Goal: Register for event/course: Register for event/course

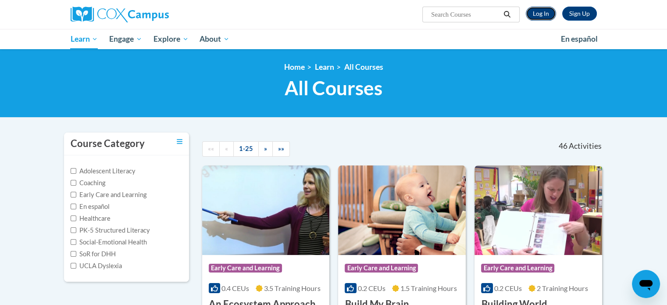
click at [540, 12] on link "Log In" at bounding box center [540, 14] width 30 height 14
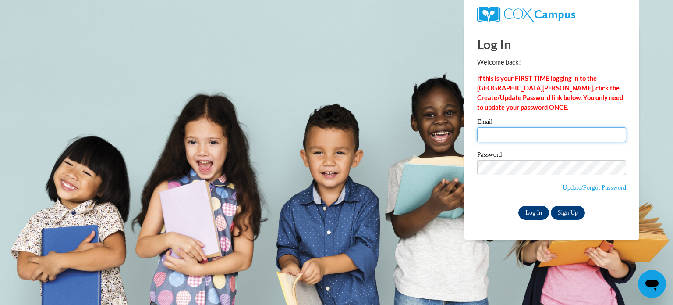
type input "[EMAIL_ADDRESS][DOMAIN_NAME]"
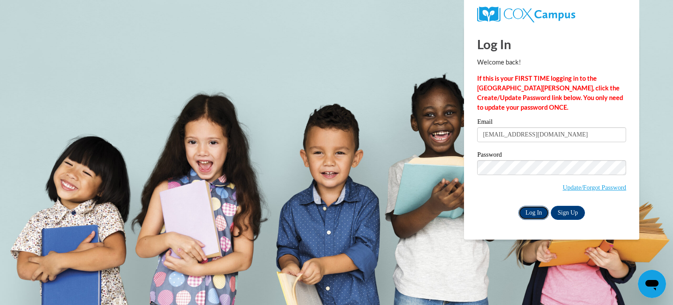
click at [531, 211] on input "Log In" at bounding box center [533, 213] width 31 height 14
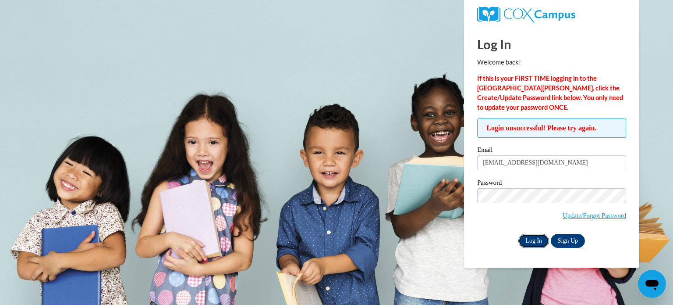
click at [539, 238] on input "Log In" at bounding box center [533, 241] width 31 height 14
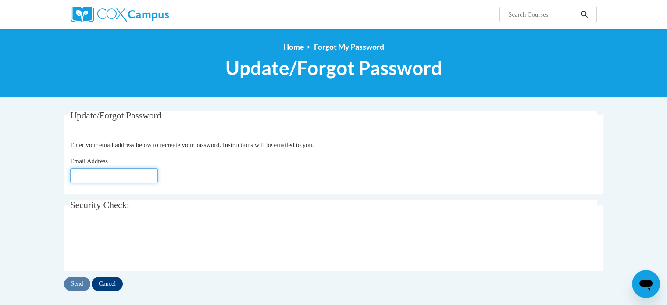
click at [88, 173] on input "Email Address" at bounding box center [114, 175] width 88 height 15
type input "[EMAIL_ADDRESS][DOMAIN_NAME]"
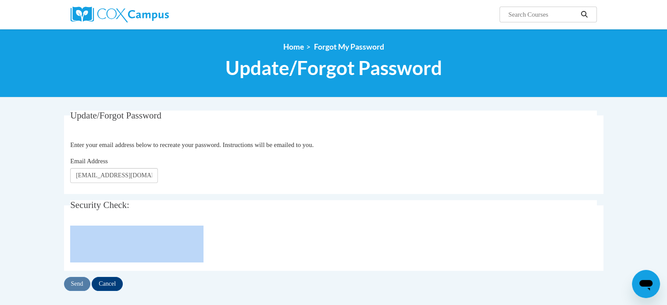
drag, startPoint x: 76, startPoint y: 291, endPoint x: 76, endPoint y: 257, distance: 33.7
click at [10, 19] on body "Search Search... <en>Home</en><fr>Accueil</fr><de>Zuhause</de><it>Casa</it><es>…" at bounding box center [333, 258] width 667 height 516
click at [76, 284] on input "Send" at bounding box center [77, 284] width 26 height 14
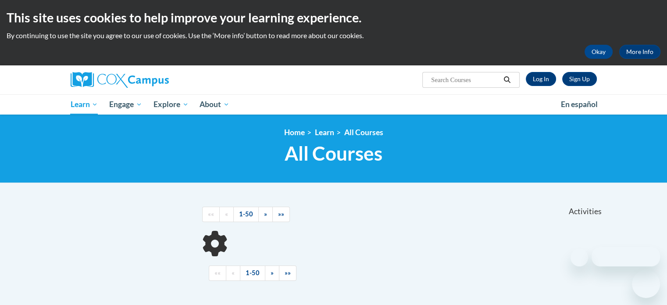
click at [444, 82] on input "Search..." at bounding box center [465, 79] width 70 height 11
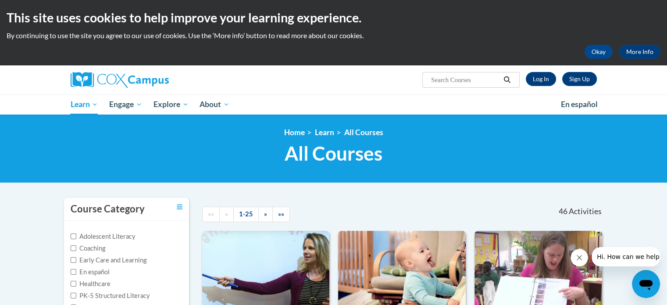
click at [447, 78] on input "Search..." at bounding box center [465, 79] width 70 height 11
click at [484, 82] on input "Search..." at bounding box center [465, 79] width 70 height 11
paste input "Phonics Training"
type input "Phonics Training"
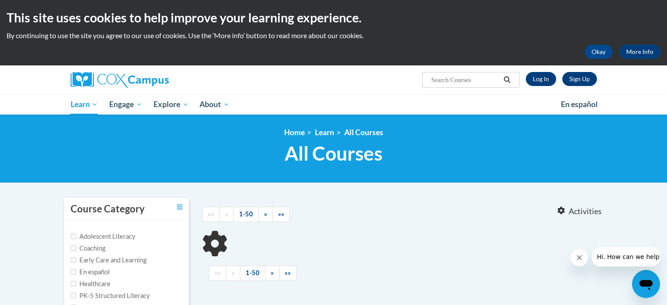
type input "Phonics Training"
click at [600, 52] on button "Okay" at bounding box center [598, 52] width 28 height 14
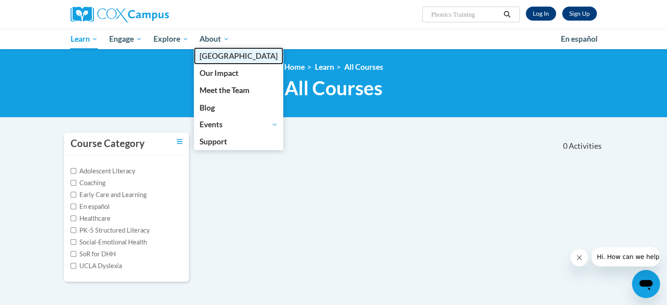
click at [214, 57] on span "Cox Campus" at bounding box center [238, 55] width 78 height 9
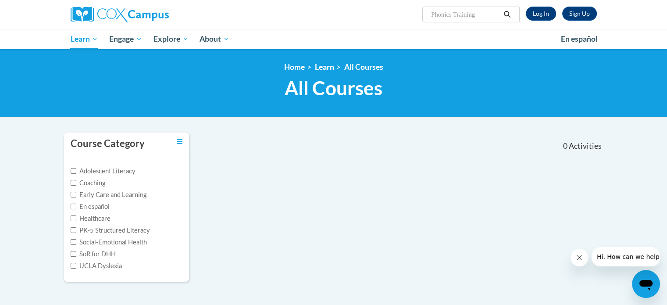
click at [459, 12] on input "Phonics Training" at bounding box center [465, 14] width 70 height 11
click at [547, 14] on link "Log In" at bounding box center [540, 14] width 30 height 14
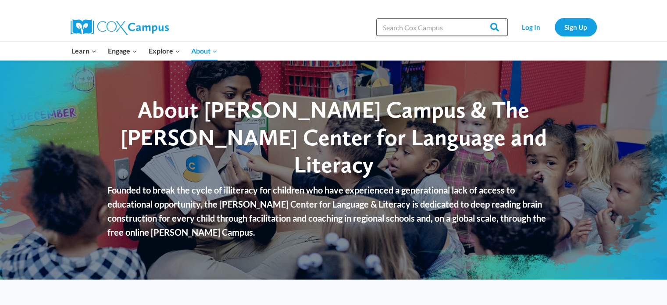
click at [435, 33] on input "Search in https://coxcampus.org/" at bounding box center [441, 27] width 131 height 18
click at [530, 26] on link "Log In" at bounding box center [531, 27] width 38 height 18
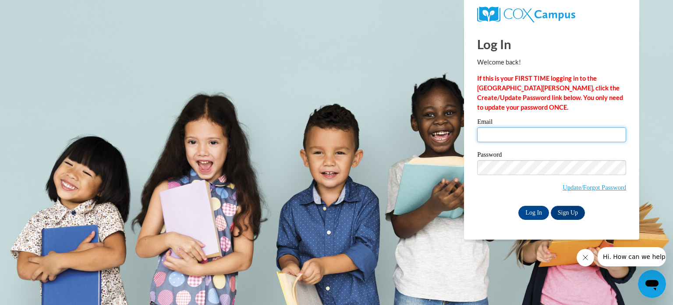
type input "[EMAIL_ADDRESS][DOMAIN_NAME]"
drag, startPoint x: 566, startPoint y: 133, endPoint x: 463, endPoint y: 127, distance: 103.1
click at [463, 127] on body "Log In Welcome back! If this is your FIRST TIME logging in to the [GEOGRAPHIC_D…" at bounding box center [336, 152] width 673 height 305
click at [355, 57] on body "Log In Welcome back! If this is your FIRST TIME logging in to the NEW Cox Campu…" at bounding box center [336, 152] width 673 height 305
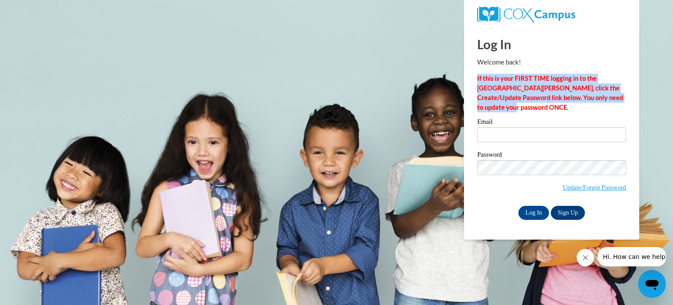
drag, startPoint x: 478, startPoint y: 75, endPoint x: 514, endPoint y: 108, distance: 48.7
click at [514, 108] on p "If this is your FIRST TIME logging in to the NEW Cox Campus, click the Create/U…" at bounding box center [551, 93] width 149 height 39
click at [570, 212] on link "Sign Up" at bounding box center [568, 213] width 34 height 14
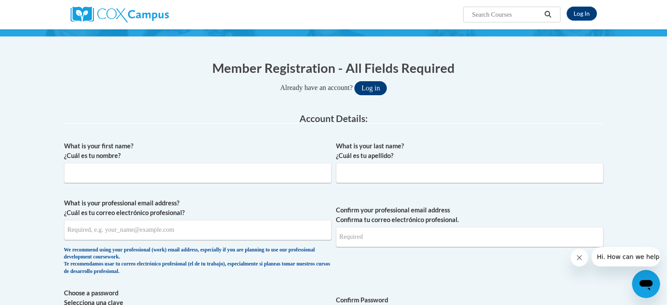
scroll to position [73, 0]
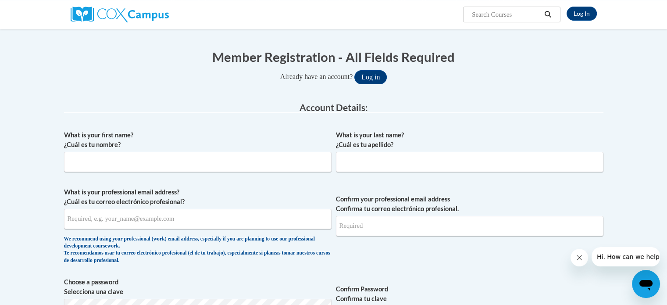
drag, startPoint x: 670, startPoint y: 82, endPoint x: 670, endPoint y: 103, distance: 21.5
click at [667, 103] on html "Log In Search Search... Create an Account Reading belongs to all of us - join o…" at bounding box center [333, 79] width 667 height 305
click at [89, 161] on input "What is your first name? ¿Cuál es tu nombre?" at bounding box center [197, 162] width 267 height 20
type input "lamis"
click at [361, 163] on input "What is your last name? ¿Cuál es tu apellido?" at bounding box center [469, 162] width 267 height 20
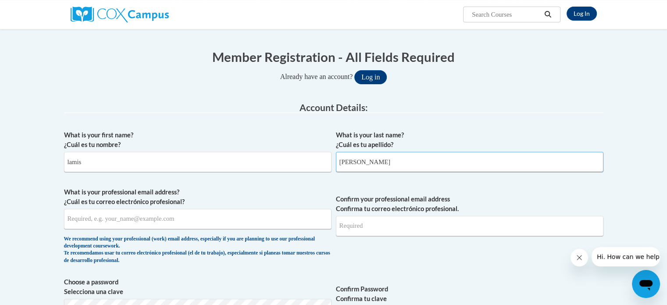
type input "hasan"
click at [96, 223] on input "What is your professional email address? ¿Cuál es tu correo electrónico profesi…" at bounding box center [197, 219] width 267 height 20
type input "lamisameer1981@gmail.com"
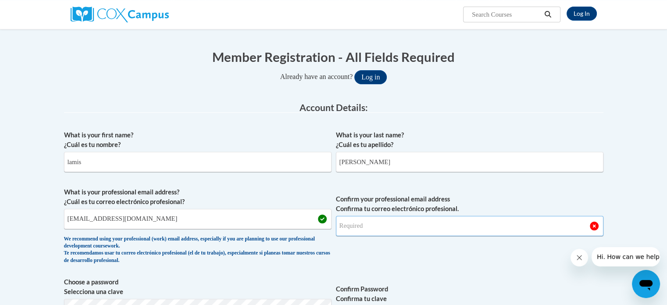
click at [377, 228] on input "Confirm your professional email address Confirma tu correo electrónico profesio…" at bounding box center [469, 226] width 267 height 20
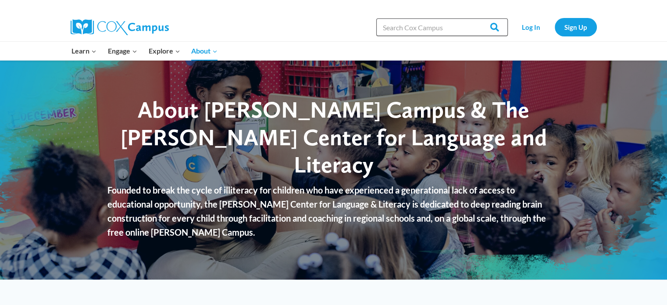
click at [436, 29] on input "Search in [URL][DOMAIN_NAME]" at bounding box center [441, 27] width 131 height 18
paste input "Phonics Training"
type input "Phonics Training"
click at [491, 28] on input "Search" at bounding box center [490, 27] width 34 height 18
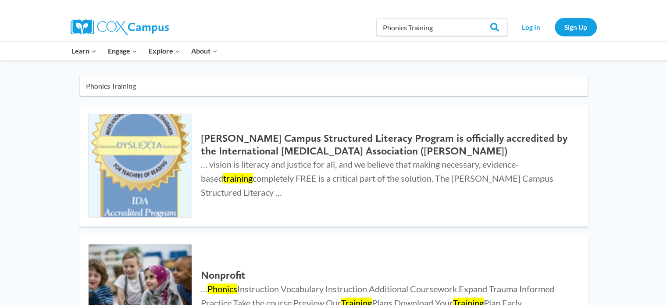
scroll to position [65, 0]
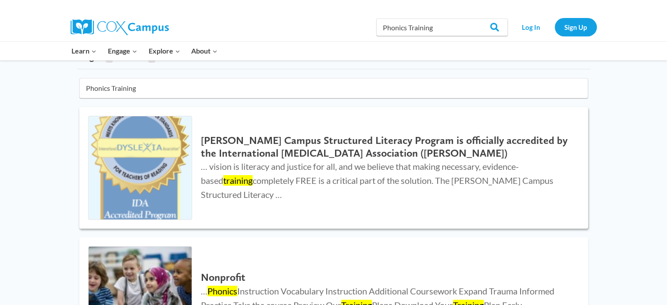
click at [274, 152] on h2 "Cox Campus Structured Literacy Program is officially accredited by the Internat…" at bounding box center [385, 146] width 369 height 25
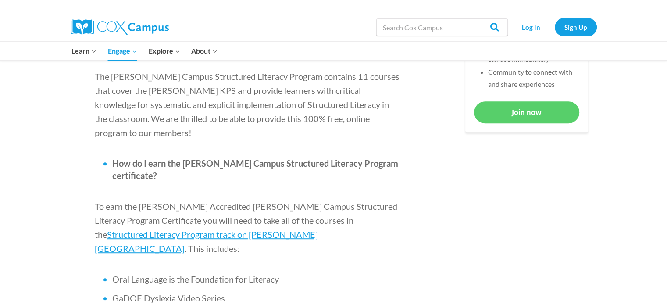
scroll to position [484, 0]
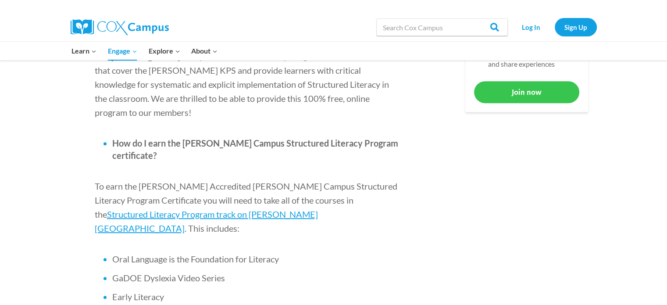
click at [537, 101] on link "Join now" at bounding box center [526, 91] width 105 height 21
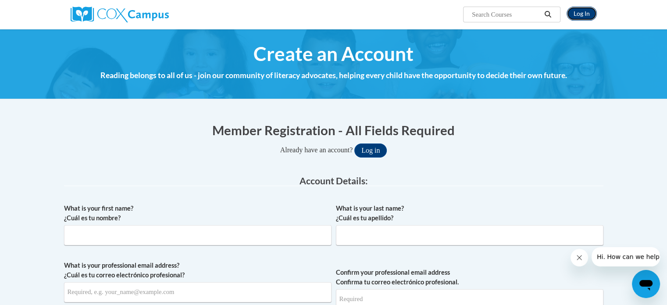
click at [583, 10] on link "Log In" at bounding box center [581, 14] width 30 height 14
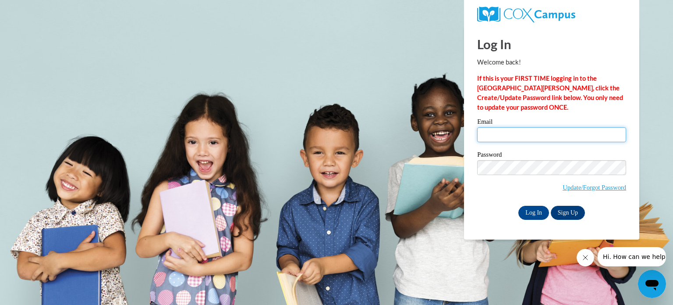
type input "[EMAIL_ADDRESS][DOMAIN_NAME]"
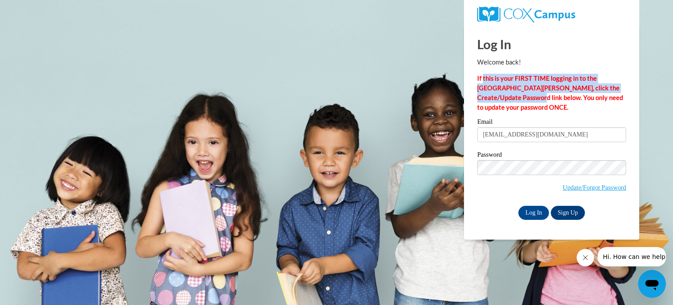
drag, startPoint x: 484, startPoint y: 76, endPoint x: 503, endPoint y: 99, distance: 30.2
click at [503, 99] on strong "If this is your FIRST TIME logging in to the NEW Cox Campus, click the Create/U…" at bounding box center [550, 92] width 146 height 36
click at [420, 91] on body "Log In Welcome back! If this is your FIRST TIME logging in to the [GEOGRAPHIC_D…" at bounding box center [336, 152] width 673 height 305
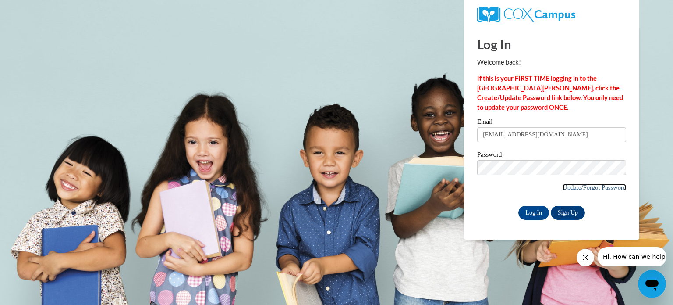
click at [571, 188] on link "Update/Forgot Password" at bounding box center [595, 187] width 64 height 7
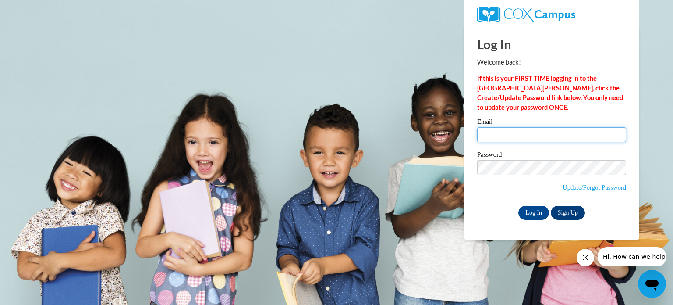
type input "[EMAIL_ADDRESS][DOMAIN_NAME]"
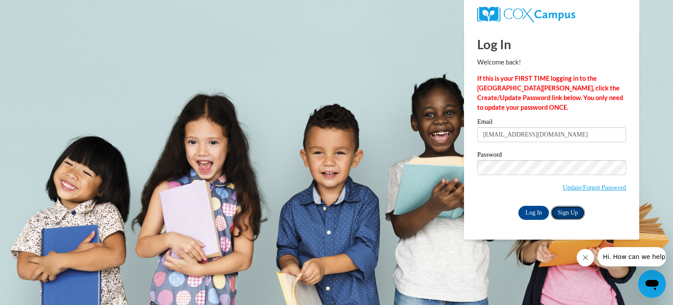
click at [559, 213] on link "Sign Up" at bounding box center [568, 213] width 34 height 14
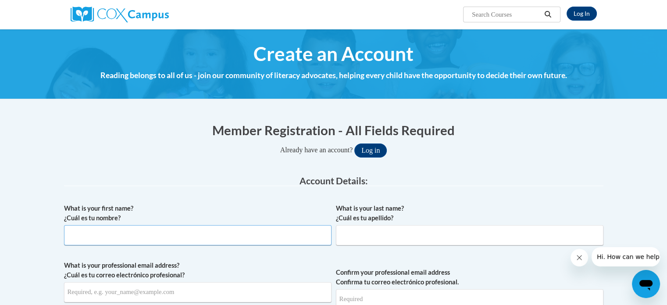
click at [152, 243] on input "What is your first name? ¿Cuál es tu nombre?" at bounding box center [197, 235] width 267 height 20
type input "م"
type input "lamis"
click at [368, 238] on input "What is your last name? ¿Cuál es tu apellido?" at bounding box center [469, 235] width 267 height 20
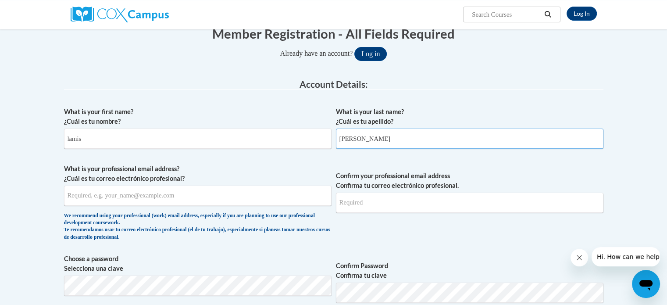
scroll to position [131, 0]
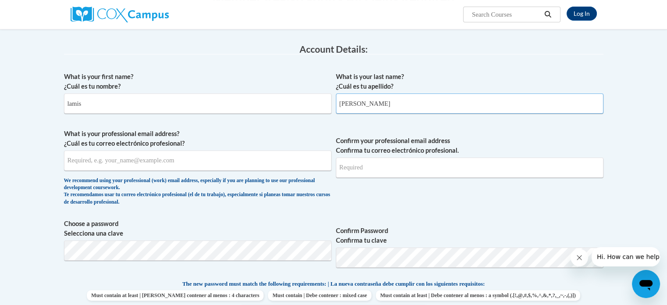
type input "hasan"
click at [74, 161] on input "What is your professional email address? ¿Cuál es tu correo electrónico profesi…" at bounding box center [197, 160] width 267 height 20
type input "lamisameer1981@gmail.com"
click at [386, 166] on input "Confirm your professional email address Confirma tu correo electrónico profesio…" at bounding box center [469, 167] width 267 height 20
type input "obaida20132"
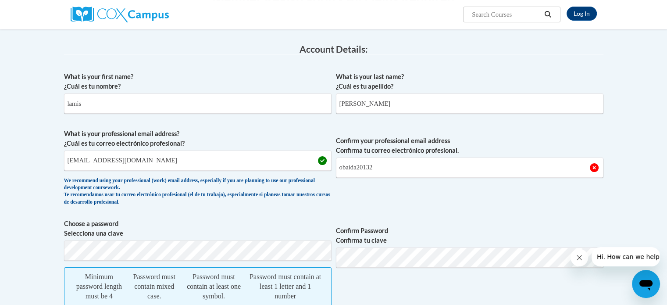
click at [471, 210] on div "What is your first name? ¿Cuál es tu nombre? lamis What is your last name? ¿Cuá…" at bounding box center [333, 289] width 539 height 444
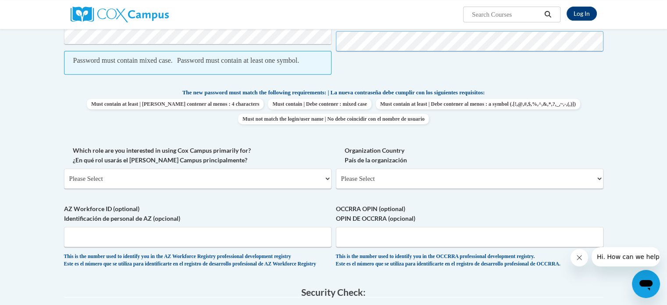
scroll to position [353, 0]
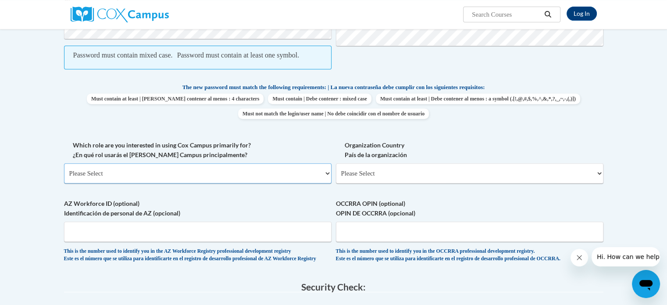
click at [119, 183] on select "Please Select College/University | Colegio/Universidad Community/Nonprofit Part…" at bounding box center [197, 173] width 267 height 20
select select "5a18ea06-2b54-4451-96f2-d152daf9eac5"
click at [64, 172] on select "Please Select College/University | Colegio/Universidad Community/Nonprofit Part…" at bounding box center [197, 173] width 267 height 20
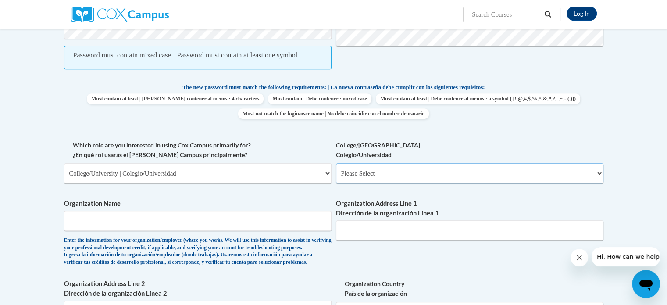
click at [408, 176] on select "Please Select College/University Staff | Empleado universitario College/Univers…" at bounding box center [469, 173] width 267 height 20
select select "c8743970-7742-49d2-af9e-5c4138019e9a"
click at [336, 172] on select "Please Select College/University Staff | Empleado universitario College/Univers…" at bounding box center [469, 173] width 267 height 20
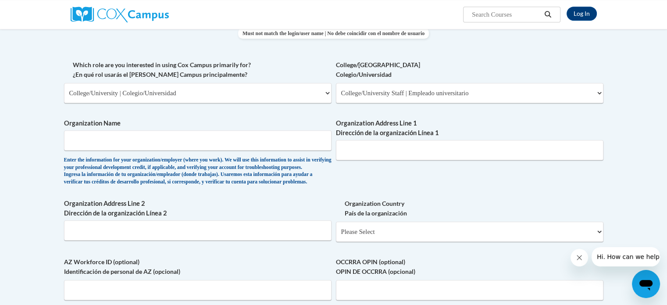
scroll to position [432, 0]
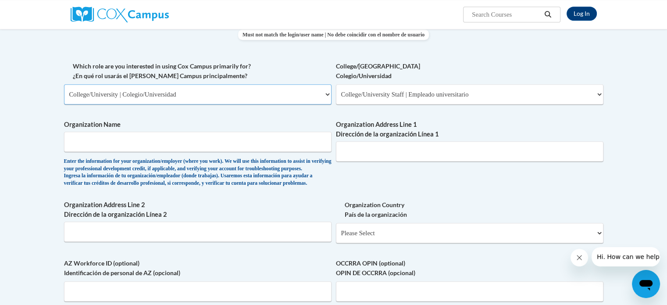
click at [130, 104] on select "Please Select College/University | Colegio/Universidad Community/Nonprofit Part…" at bounding box center [197, 94] width 267 height 20
select select "fbf2d438-af2f-41f8-98f1-81c410e29de3"
click at [64, 93] on select "Please Select College/University | Colegio/Universidad Community/Nonprofit Part…" at bounding box center [197, 94] width 267 height 20
click at [366, 103] on select "Please Select Early Learning/Daycare Teacher/Family Home Care Provider | Maestr…" at bounding box center [469, 94] width 267 height 20
select select "67563ca1-16dc-4830-a7b3-94a34bed3689"
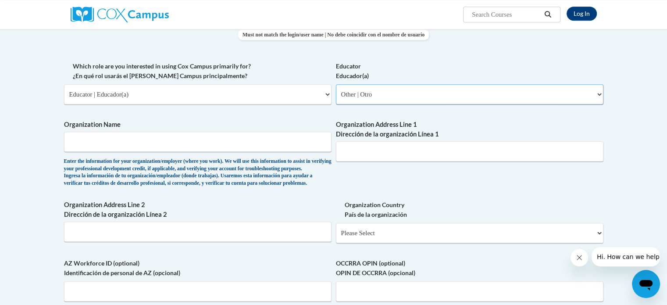
click at [336, 93] on select "Please Select Early Learning/Daycare Teacher/Family Home Care Provider | Maestr…" at bounding box center [469, 94] width 267 height 20
click at [147, 149] on input "Organization Name" at bounding box center [197, 141] width 267 height 20
type input "lamis"
click at [356, 161] on input "Organization Address Line 1 Dirección de la organización Línea 1" at bounding box center [469, 151] width 267 height 20
type input "lamis"
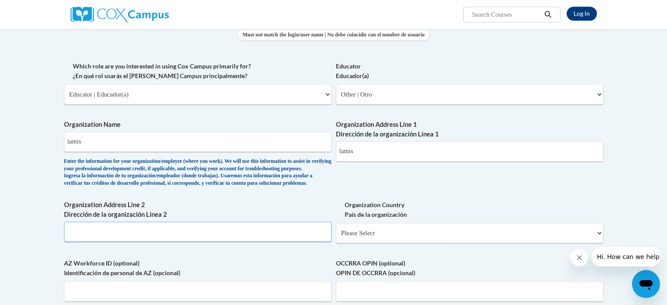
click at [83, 241] on input "Organization Address Line 2 Dirección de la organización Línea 2" at bounding box center [197, 231] width 267 height 20
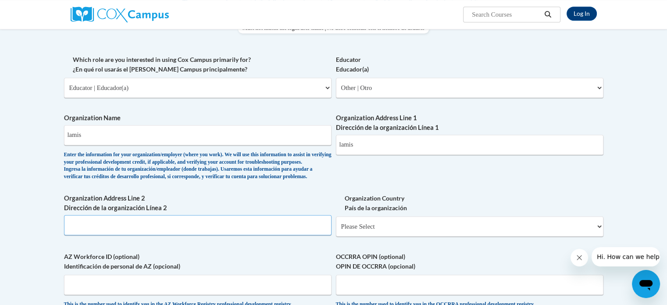
scroll to position [484, 0]
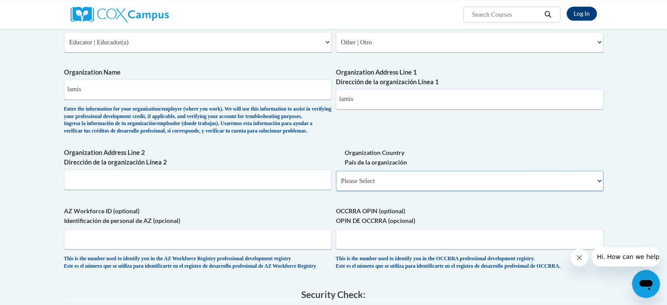
click at [366, 191] on select "Please Select United States | Estados Unidos Outside of the United States | Fue…" at bounding box center [469, 180] width 267 height 20
select select "ad49bcad-a171-4b2e-b99c-48b446064914"
click at [336, 191] on select "Please Select United States | Estados Unidos Outside of the United States | Fue…" at bounding box center [469, 180] width 267 height 20
select select
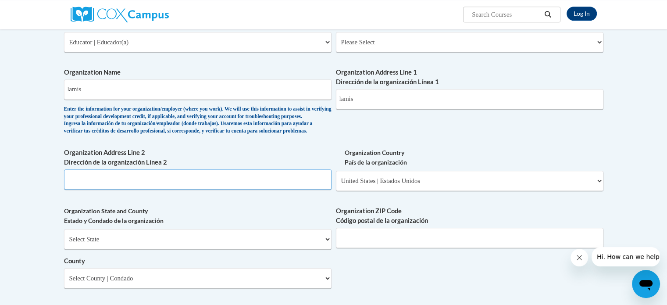
click at [130, 189] on input "Organization Address Line 2 Dirección de la organización Línea 2" at bounding box center [197, 179] width 267 height 20
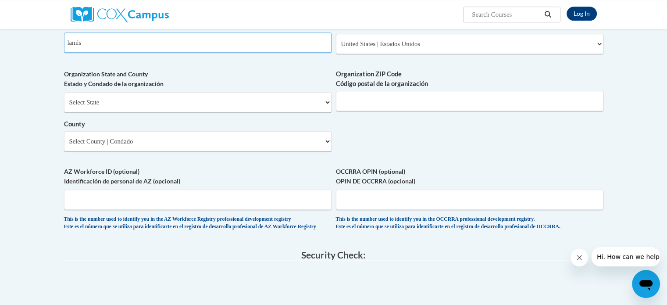
scroll to position [628, 0]
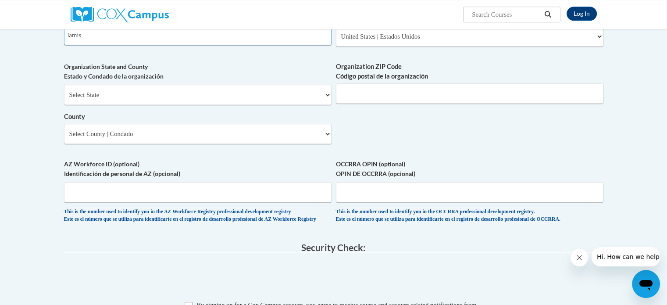
type input "lamis"
click at [240, 105] on select "Select State Alabama Alaska Arizona Arkansas California Colorado Connecticut De…" at bounding box center [197, 95] width 267 height 20
click at [390, 103] on input "Organization ZIP Code Código postal de la organización" at bounding box center [469, 93] width 267 height 20
click at [189, 202] on input "AZ Workforce ID (optional) Identificación de personal de AZ (opcional)" at bounding box center [197, 192] width 267 height 20
click at [227, 105] on select "Select State Alabama Alaska Arizona Arkansas California Colorado Connecticut De…" at bounding box center [197, 95] width 267 height 20
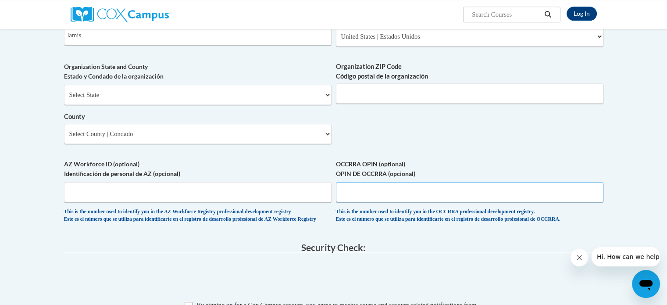
click at [377, 202] on input "OCCRRA OPIN (optional) OPIN DE OCCRRA (opcional)" at bounding box center [469, 192] width 267 height 20
click at [376, 103] on input "Organization ZIP Code Código postal de la organización" at bounding box center [469, 93] width 267 height 20
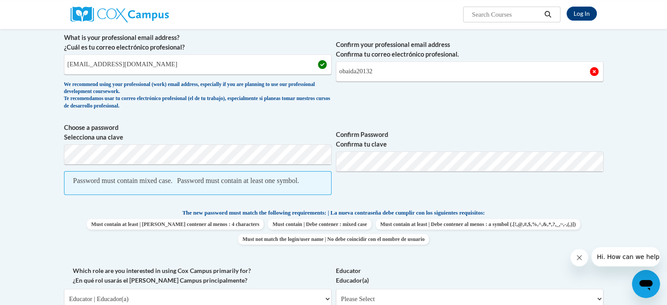
scroll to position [62, 0]
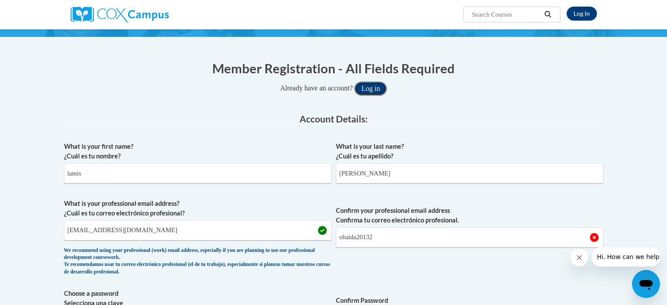
click at [371, 88] on button "Log in" at bounding box center [370, 89] width 32 height 14
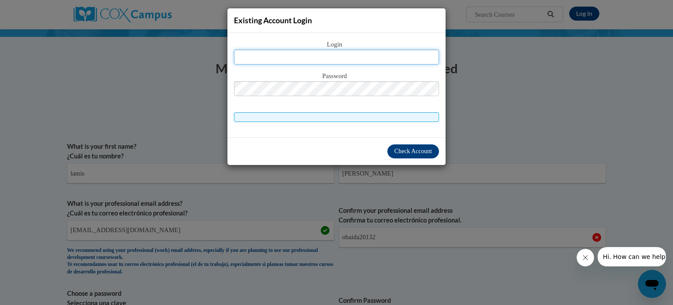
click at [341, 56] on input "text" at bounding box center [336, 57] width 205 height 15
type input "lamisameer1981@gmail.com"
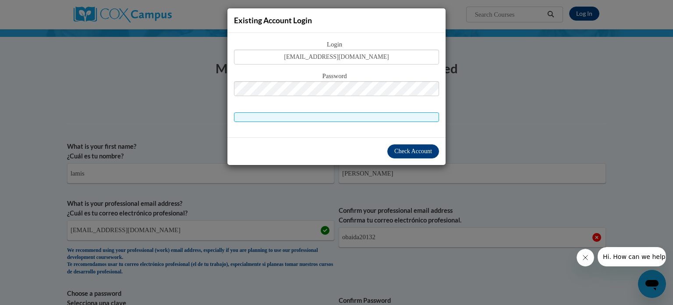
click at [333, 117] on span at bounding box center [336, 117] width 205 height 10
click at [404, 152] on span "Check Account" at bounding box center [413, 151] width 38 height 7
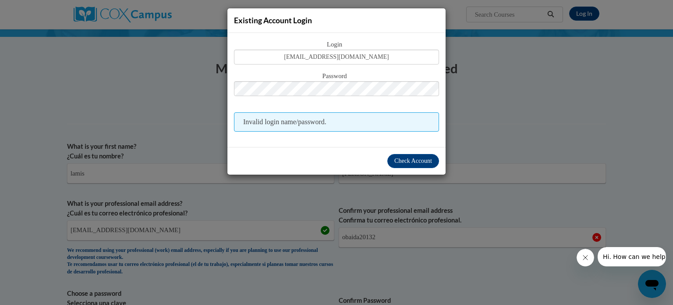
click at [324, 121] on span "Invalid login name/password." at bounding box center [336, 121] width 205 height 19
click at [337, 121] on span "Invalid login name/password." at bounding box center [336, 121] width 205 height 19
click at [323, 104] on div "Password" at bounding box center [336, 88] width 205 height 35
click at [401, 160] on span "Check Account" at bounding box center [413, 160] width 38 height 7
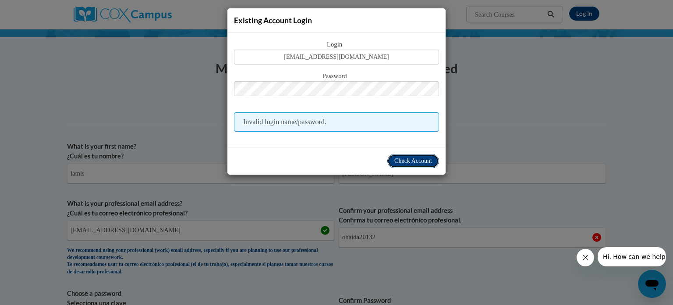
click at [403, 159] on span "Check Account" at bounding box center [413, 160] width 38 height 7
click at [303, 122] on span "Invalid login name/password." at bounding box center [336, 121] width 205 height 19
click at [460, 122] on div "Existing Account Login Login lamisameer1981@gmail.com Password Invalid login na…" at bounding box center [336, 152] width 673 height 305
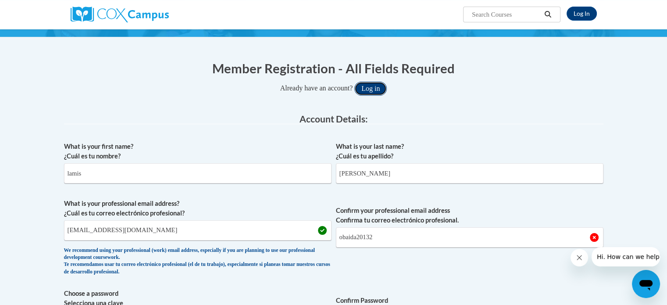
click at [374, 82] on button "Log in" at bounding box center [370, 89] width 32 height 14
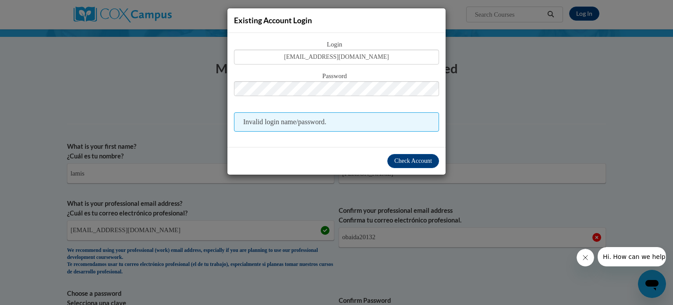
click at [297, 123] on span "Invalid login name/password." at bounding box center [336, 121] width 205 height 19
click at [400, 157] on span "Check Account" at bounding box center [413, 160] width 38 height 7
click at [336, 119] on span "Invalid login name/password." at bounding box center [336, 121] width 205 height 19
click at [418, 160] on span "Check Account" at bounding box center [413, 160] width 38 height 7
click at [501, 125] on div "Existing Account Login Login lamisameer1981@gmail.com Password Invalid login na…" at bounding box center [336, 152] width 673 height 305
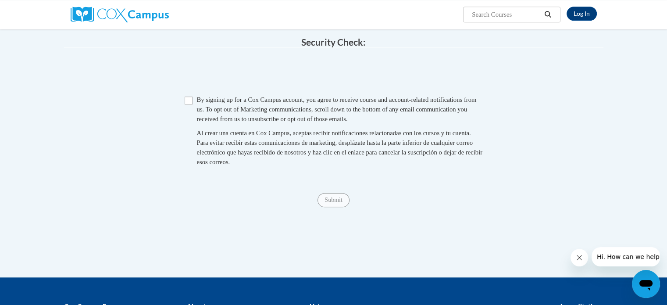
scroll to position [0, 0]
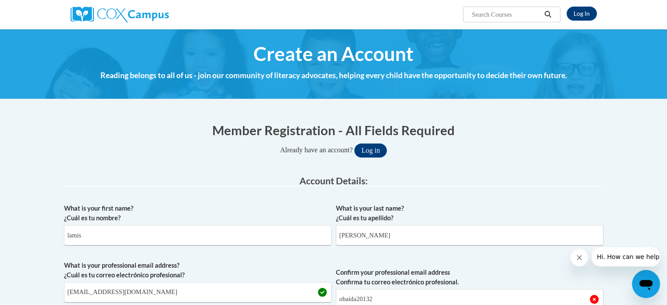
click at [504, 14] on input "Search..." at bounding box center [506, 14] width 70 height 11
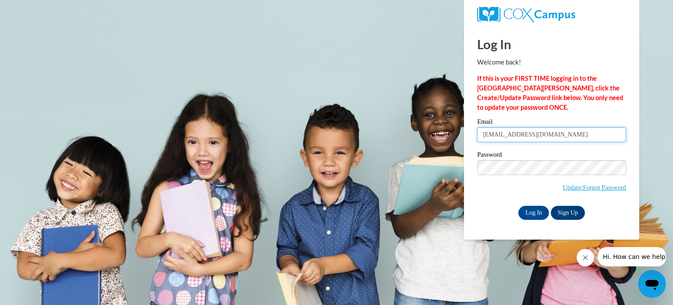
drag, startPoint x: 563, startPoint y: 136, endPoint x: 443, endPoint y: 149, distance: 119.9
click at [443, 149] on body "Log In Welcome back! If this is your FIRST TIME logging in to the [GEOGRAPHIC_D…" at bounding box center [336, 152] width 673 height 305
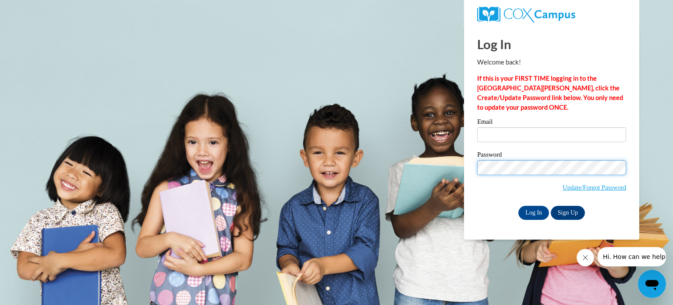
click at [442, 176] on body "Log In Welcome back! If this is your FIRST TIME logging in to the [GEOGRAPHIC_D…" at bounding box center [336, 152] width 673 height 305
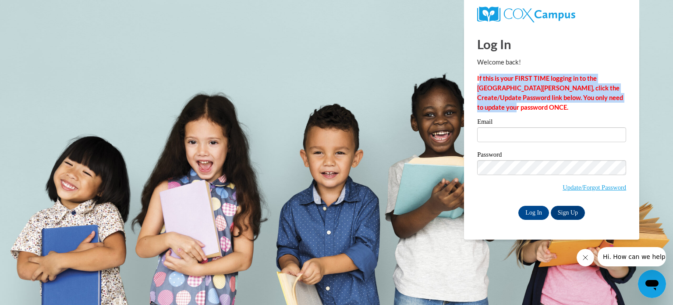
drag, startPoint x: 479, startPoint y: 75, endPoint x: 508, endPoint y: 110, distance: 45.4
click at [508, 110] on p "If this is your FIRST TIME logging in to the [GEOGRAPHIC_DATA][PERSON_NAME], cl…" at bounding box center [551, 93] width 149 height 39
copy strong "f this is your FIRST TIME logging in to the [GEOGRAPHIC_DATA][PERSON_NAME], cli…"
click at [508, 110] on p "If this is your FIRST TIME logging in to the NEW Cox Campus, click the Create/U…" at bounding box center [551, 93] width 149 height 39
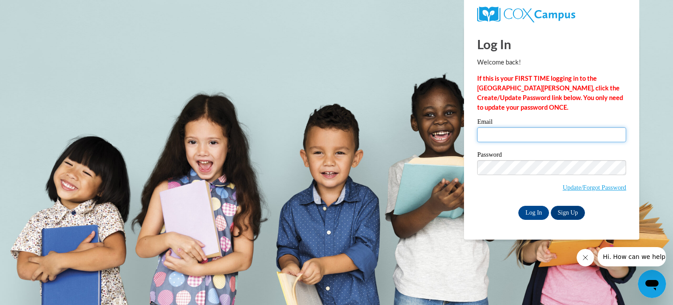
click at [481, 134] on input "Email" at bounding box center [551, 134] width 149 height 15
type input "[EMAIL_ADDRESS][DOMAIN_NAME]"
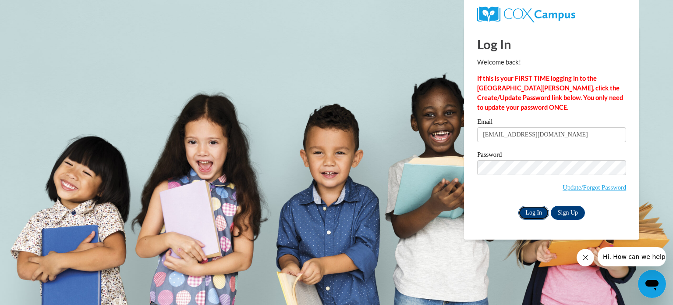
click at [540, 213] on input "Log In" at bounding box center [533, 213] width 31 height 14
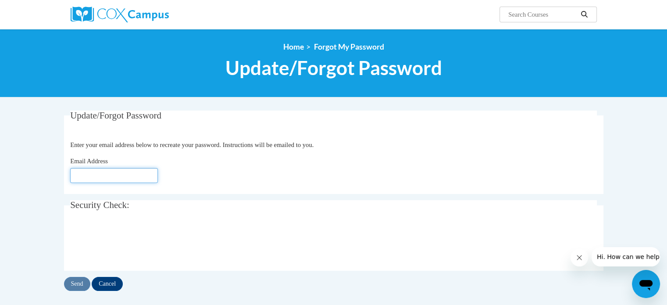
click at [133, 174] on input "Email Address" at bounding box center [114, 175] width 88 height 15
type input "[EMAIL_ADDRESS][DOMAIN_NAME]"
click at [78, 288] on input "Send" at bounding box center [77, 284] width 26 height 14
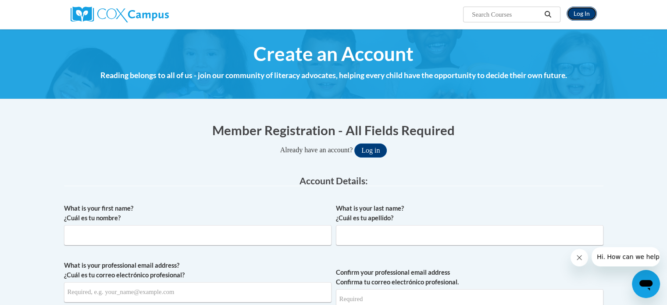
click at [582, 8] on link "Log In" at bounding box center [581, 14] width 30 height 14
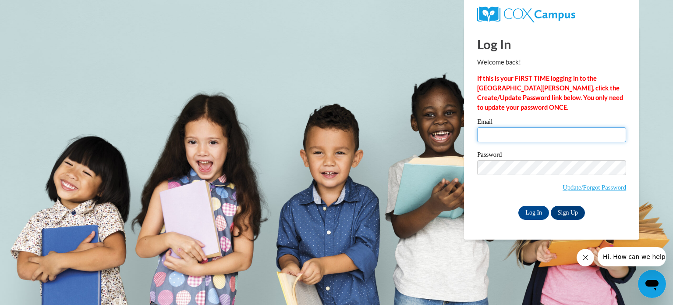
type input "lamisameer1981@gmail.com"
drag, startPoint x: 570, startPoint y: 135, endPoint x: 464, endPoint y: 135, distance: 106.5
click at [464, 135] on body "Log In Welcome back! If this is your FIRST TIME logging in to the NEW Cox Campu…" at bounding box center [336, 152] width 673 height 305
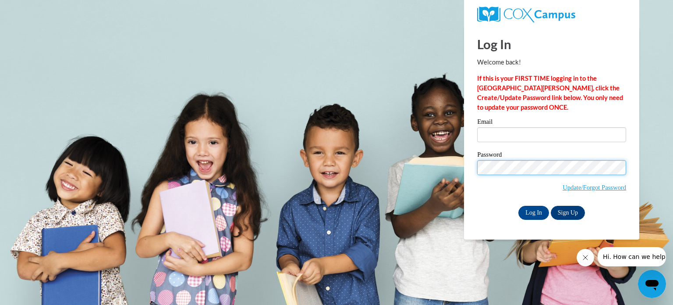
click at [458, 167] on body "Log In Welcome back! If this is your FIRST TIME logging in to the NEW Cox Campu…" at bounding box center [336, 152] width 673 height 305
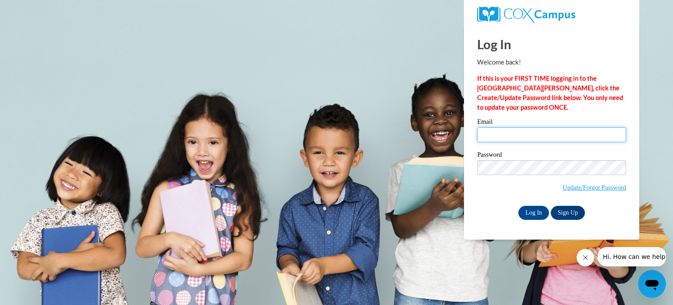
click at [493, 136] on input "Email" at bounding box center [551, 134] width 149 height 15
click at [206, 63] on body "Log In Welcome back! If this is your FIRST TIME logging in to the NEW Cox Campu…" at bounding box center [336, 152] width 673 height 305
click at [525, 133] on input "Email" at bounding box center [551, 134] width 149 height 15
type input "[EMAIL_ADDRESS][DOMAIN_NAME]"
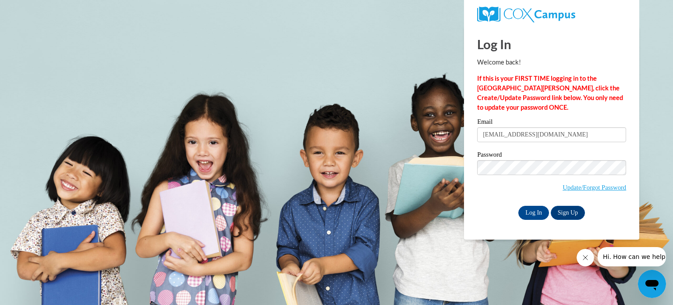
click at [431, 231] on body "Log In Welcome back! If this is your FIRST TIME logging in to the NEW Cox Campu…" at bounding box center [336, 152] width 673 height 305
click at [528, 213] on input "Log In" at bounding box center [533, 213] width 31 height 14
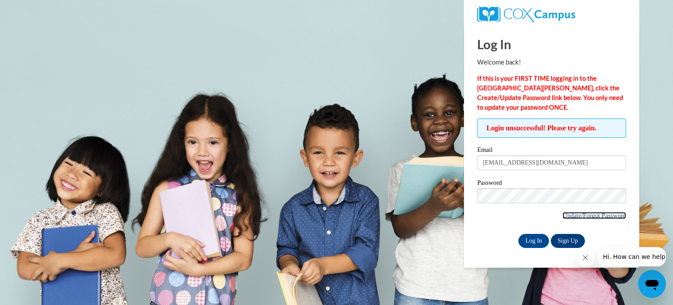
click at [580, 215] on link "Update/Forgot Password" at bounding box center [595, 215] width 64 height 7
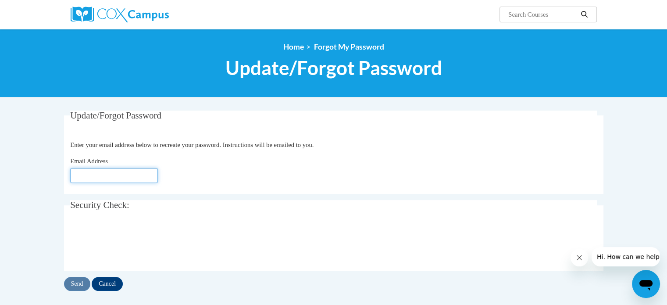
click at [104, 170] on input "Email Address" at bounding box center [114, 175] width 88 height 15
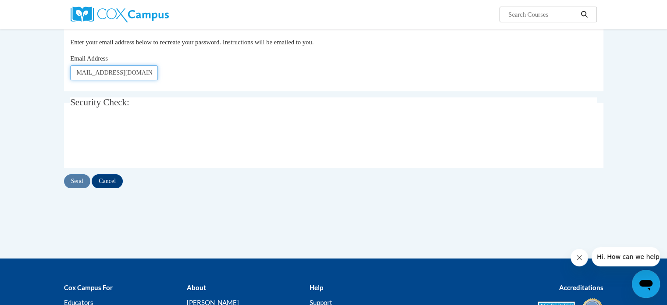
scroll to position [113, 0]
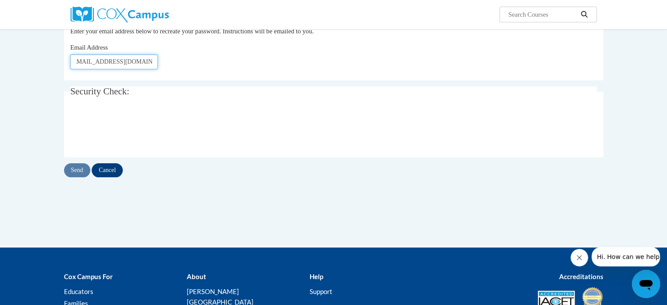
type input "lamis.hasan@charterchools.ae"
click at [76, 166] on div "Send Cancel" at bounding box center [333, 170] width 539 height 14
click at [76, 170] on input "Send" at bounding box center [77, 170] width 26 height 14
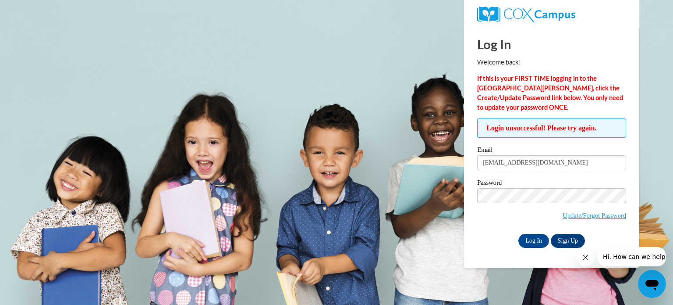
click at [289, 145] on body "Log In Welcome back! If this is your FIRST TIME logging in to the NEW Cox Campu…" at bounding box center [336, 152] width 673 height 305
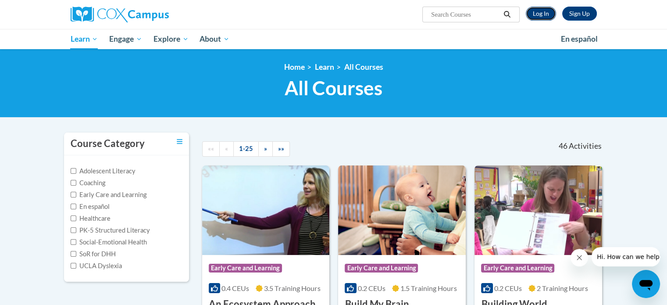
click at [550, 14] on link "Log In" at bounding box center [540, 14] width 30 height 14
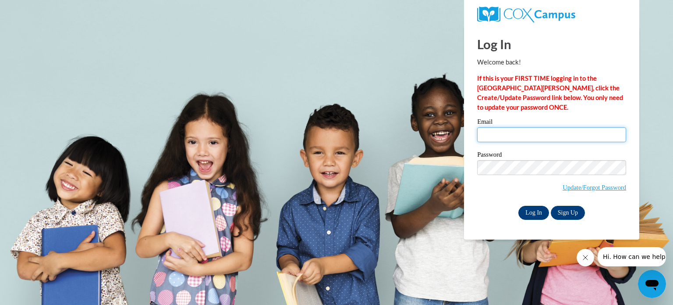
type input "[EMAIL_ADDRESS][DOMAIN_NAME]"
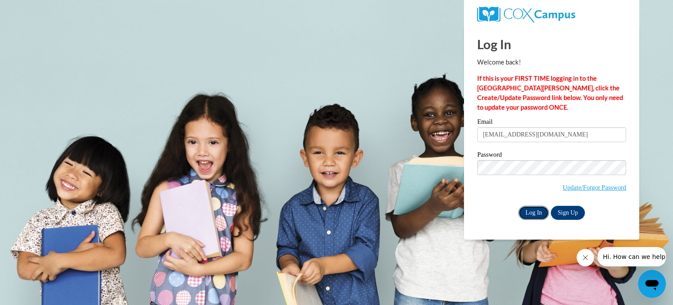
click at [536, 213] on input "Log In" at bounding box center [533, 213] width 31 height 14
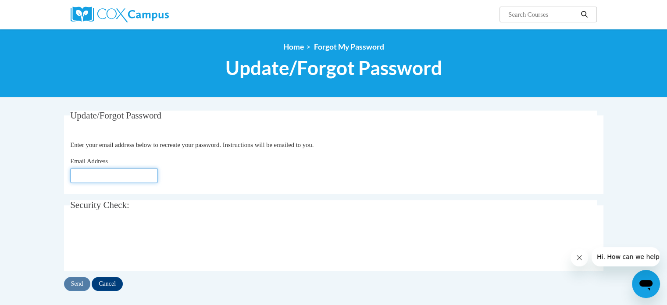
click at [96, 170] on input "Email Address" at bounding box center [114, 175] width 88 height 15
type input "[EMAIL_ADDRESS][DOMAIN_NAME]"
click at [78, 288] on input "Send" at bounding box center [77, 284] width 26 height 14
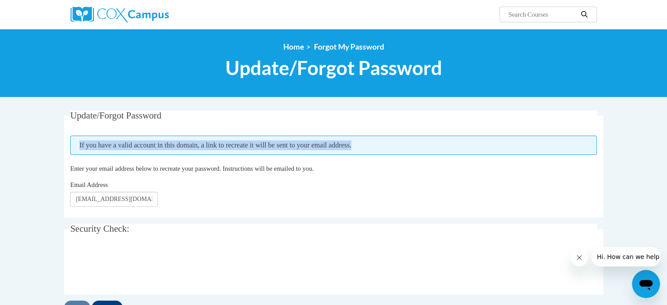
drag, startPoint x: 79, startPoint y: 145, endPoint x: 443, endPoint y: 154, distance: 364.7
click at [443, 154] on span "If you have a valid account in this domain, a link to recreate it will be sent …" at bounding box center [333, 144] width 526 height 19
copy span "If you have a valid account in this domain, a link to recreate it will be sent …"
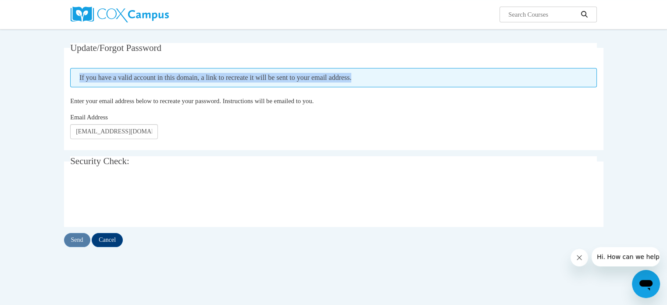
scroll to position [78, 0]
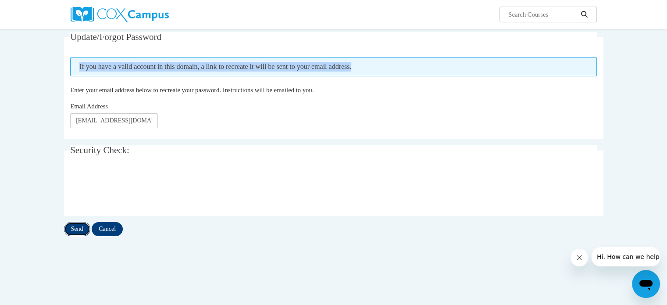
click at [77, 230] on input "Send" at bounding box center [77, 229] width 26 height 14
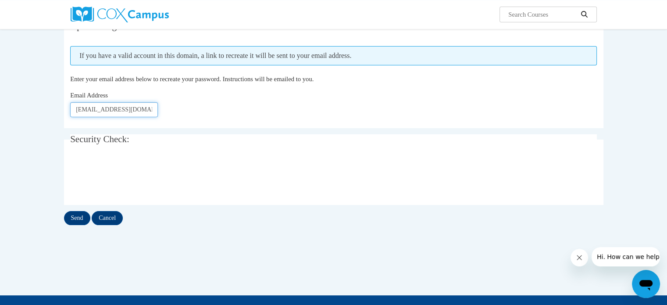
scroll to position [0, 1]
click at [148, 111] on input "[EMAIL_ADDRESS][DOMAIN_NAME]" at bounding box center [114, 109] width 88 height 15
click at [198, 105] on div "Email Address lamisameer1981@gmail.com" at bounding box center [333, 103] width 526 height 27
click at [75, 220] on input "Send" at bounding box center [77, 218] width 26 height 14
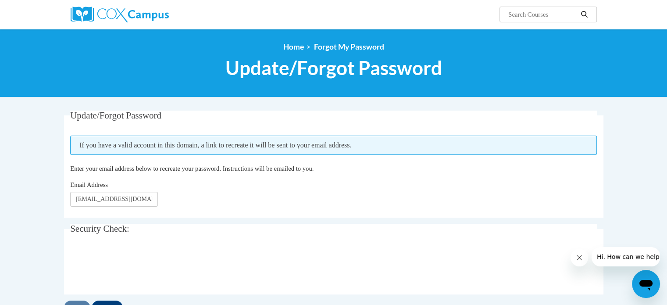
click at [563, 14] on input "Search..." at bounding box center [542, 14] width 70 height 11
click at [528, 12] on input "Search..." at bounding box center [542, 14] width 70 height 11
click at [529, 12] on input "Search..." at bounding box center [542, 14] width 70 height 11
type input "vonic training"
click at [586, 14] on icon "Search" at bounding box center [584, 14] width 8 height 7
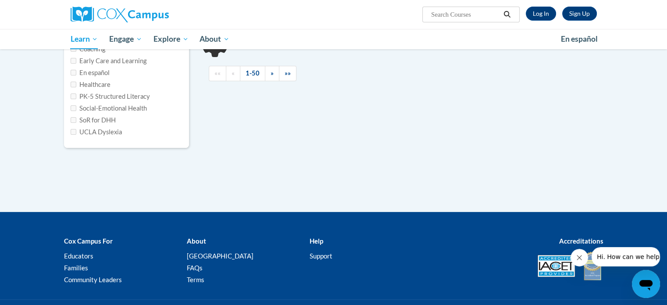
scroll to position [184, 0]
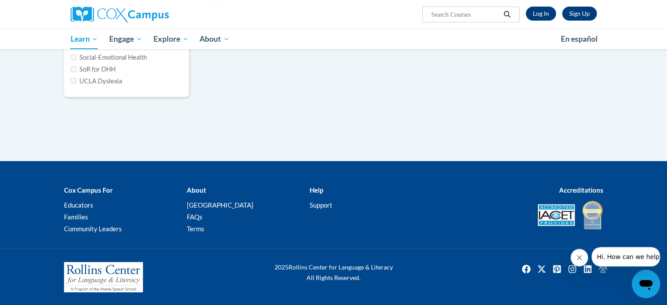
type input "vonic training"
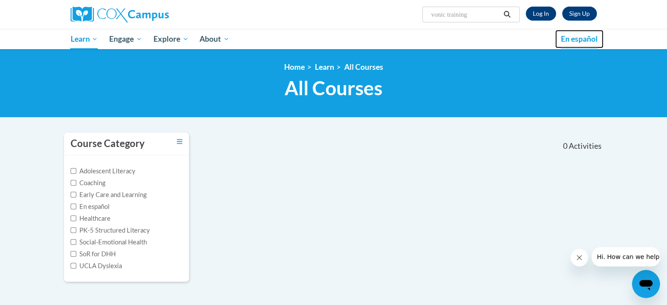
click at [561, 37] on span "En español" at bounding box center [578, 38] width 37 height 9
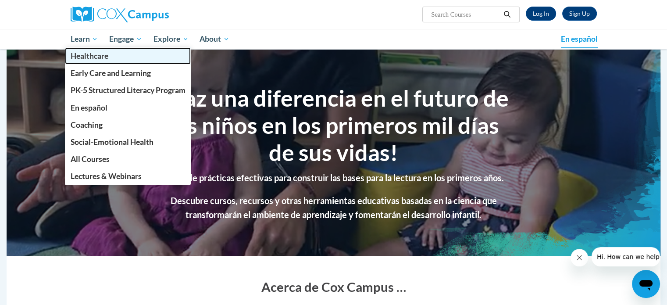
click at [80, 55] on span "Healthcare" at bounding box center [89, 55] width 38 height 9
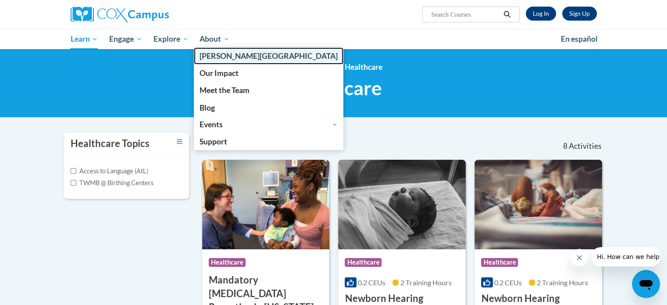
click at [214, 56] on span "[PERSON_NAME][GEOGRAPHIC_DATA]" at bounding box center [268, 55] width 138 height 9
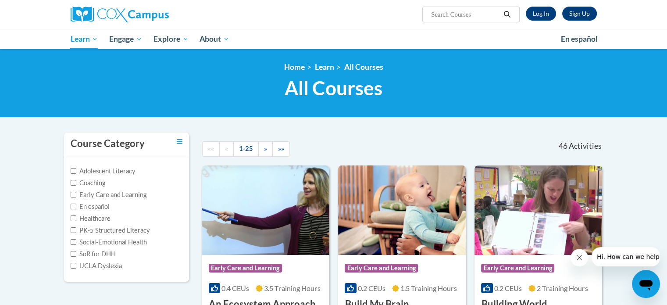
click at [452, 12] on input "Search..." at bounding box center [465, 14] width 70 height 11
type input "v"
type input "cources"
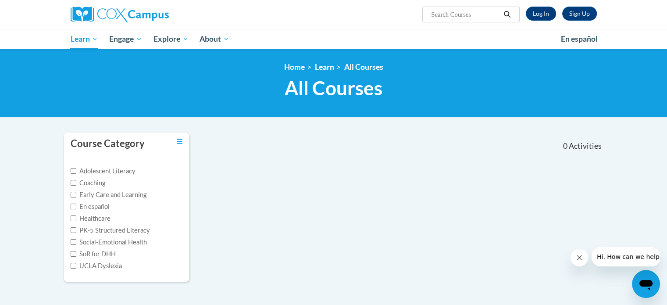
type input "cources"
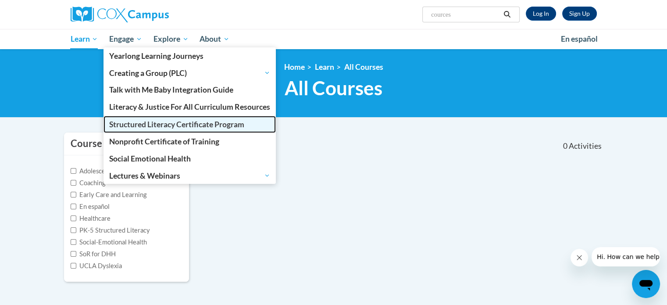
click at [160, 123] on span "Structured Literacy Certificate Program" at bounding box center [176, 124] width 135 height 9
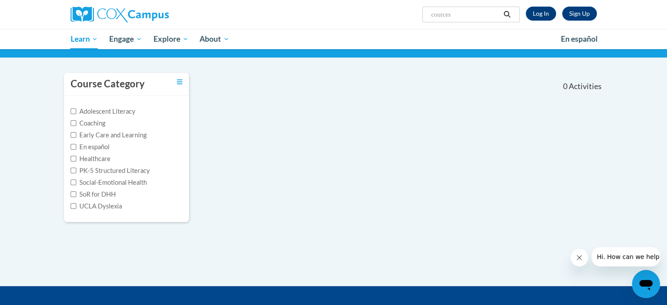
scroll to position [56, 0]
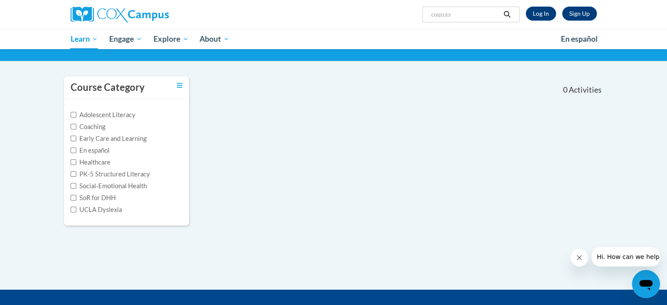
click at [105, 163] on label "Healthcare" at bounding box center [91, 162] width 40 height 10
click at [76, 163] on input "Healthcare" at bounding box center [74, 162] width 6 height 6
checkbox input "true"
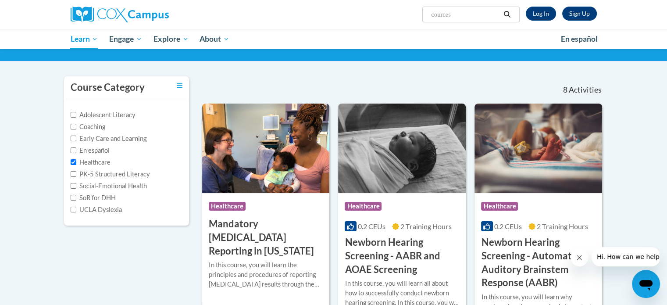
click at [103, 138] on label "Early Care and Learning" at bounding box center [109, 139] width 76 height 10
click at [76, 138] on input "Early Care and Learning" at bounding box center [74, 138] width 6 height 6
checkbox input "true"
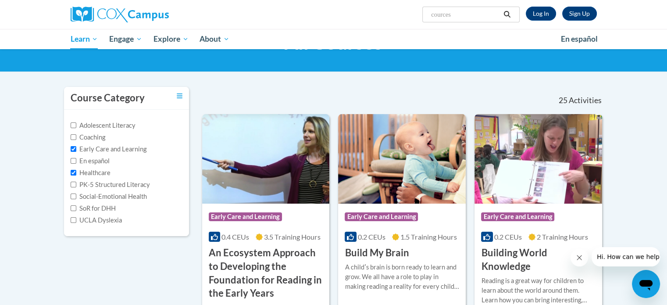
scroll to position [0, 0]
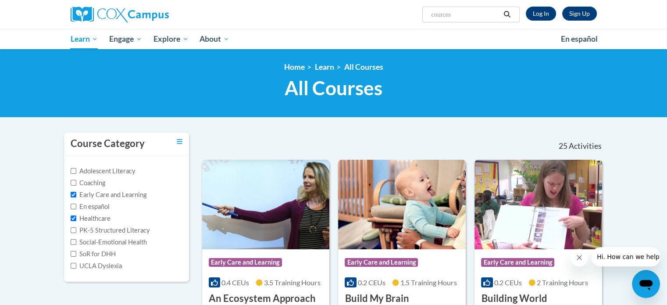
click at [87, 181] on label "Coaching" at bounding box center [88, 183] width 35 height 10
click at [76, 181] on input "Coaching" at bounding box center [74, 183] width 6 height 6
checkbox input "true"
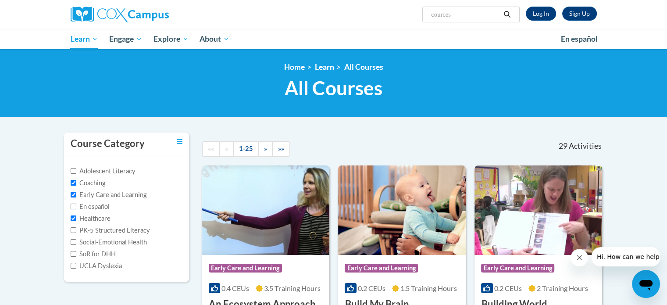
click at [82, 192] on label "Early Care and Learning" at bounding box center [109, 195] width 76 height 10
click at [76, 192] on input "Early Care and Learning" at bounding box center [74, 195] width 6 height 6
checkbox input "false"
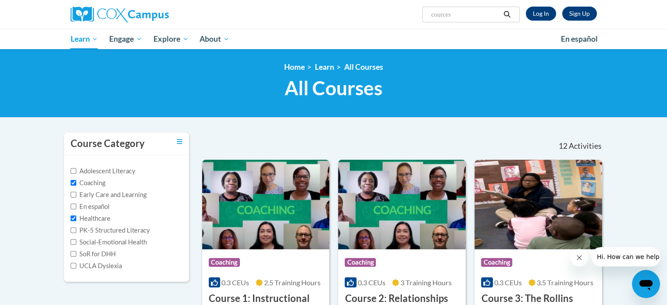
click at [82, 219] on label "Healthcare" at bounding box center [91, 218] width 40 height 10
click at [76, 219] on input "Healthcare" at bounding box center [74, 218] width 6 height 6
checkbox input "false"
click at [440, 15] on input "cources" at bounding box center [465, 14] width 70 height 11
type input "crces"
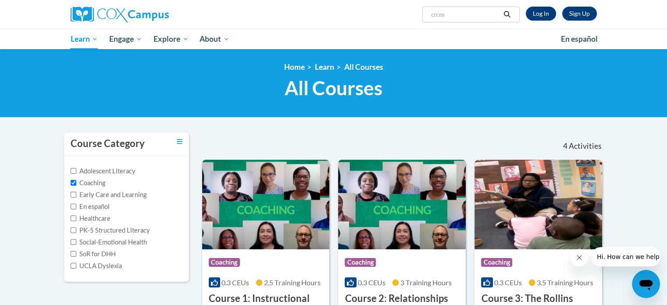
drag, startPoint x: 452, startPoint y: 13, endPoint x: 407, endPoint y: 14, distance: 44.7
click at [407, 14] on div "Sign Up Log In Search Search... crces" at bounding box center [423, 11] width 359 height 22
type input "systematic phonics"
click at [541, 14] on link "Log In" at bounding box center [540, 14] width 30 height 14
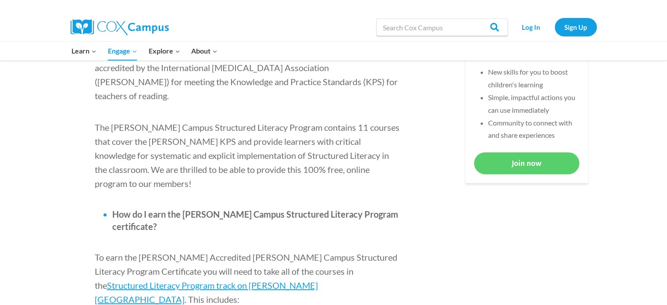
scroll to position [429, 0]
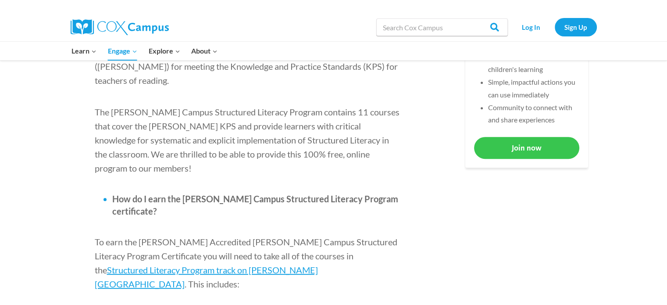
click at [536, 153] on link "Join now" at bounding box center [526, 147] width 105 height 21
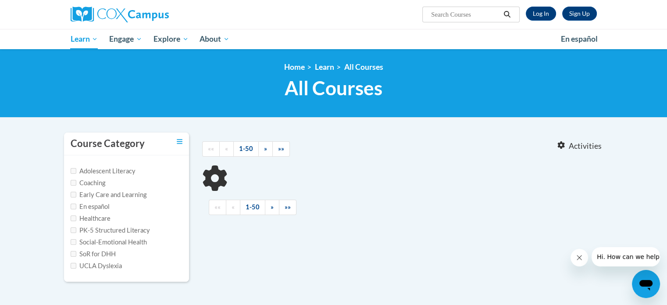
type input "cources"
click at [486, 17] on input "cources" at bounding box center [465, 14] width 70 height 11
click at [107, 169] on label "Adolescent Literacy" at bounding box center [103, 171] width 65 height 10
click at [76, 169] on input "Adolescent Literacy" at bounding box center [74, 171] width 6 height 6
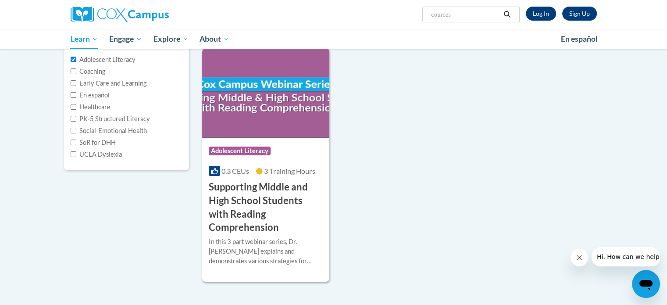
scroll to position [110, 0]
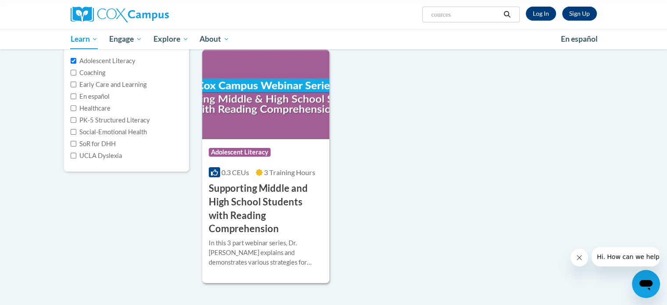
click at [81, 63] on label "Adolescent Literacy" at bounding box center [103, 61] width 65 height 10
click at [76, 63] on input "Adolescent Literacy" at bounding box center [74, 61] width 6 height 6
checkbox input "false"
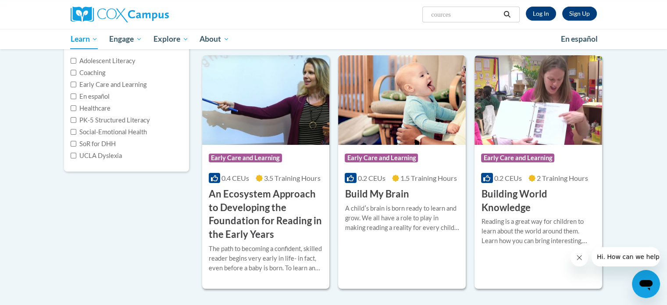
click at [81, 96] on label "En español" at bounding box center [90, 97] width 39 height 10
click at [76, 96] on input "En español" at bounding box center [74, 96] width 6 height 6
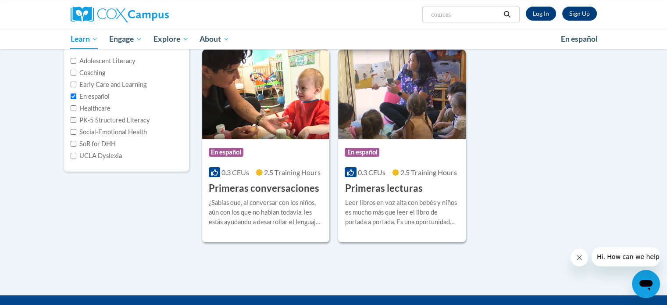
click at [81, 96] on label "En español" at bounding box center [90, 97] width 39 height 10
click at [76, 96] on input "En español" at bounding box center [74, 96] width 6 height 6
checkbox input "false"
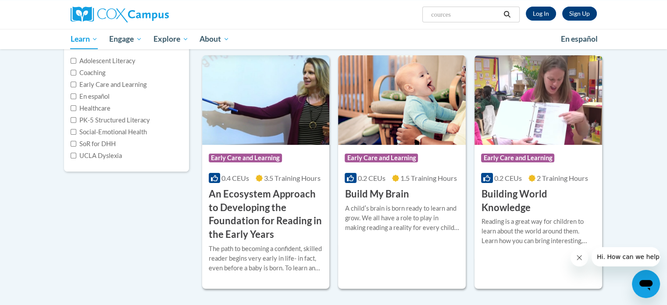
click at [81, 117] on label "PK-5 Structured Literacy" at bounding box center [110, 120] width 79 height 10
click at [76, 117] on input "PK-5 Structured Literacy" at bounding box center [74, 120] width 6 height 6
checkbox input "true"
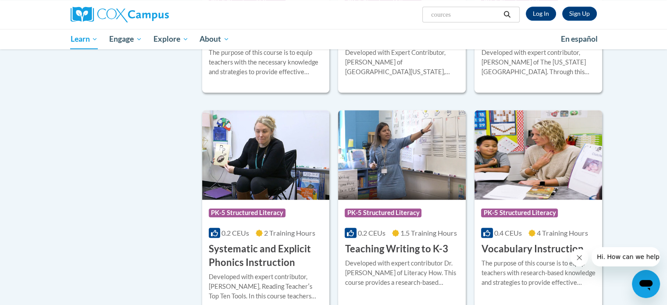
scroll to position [763, 0]
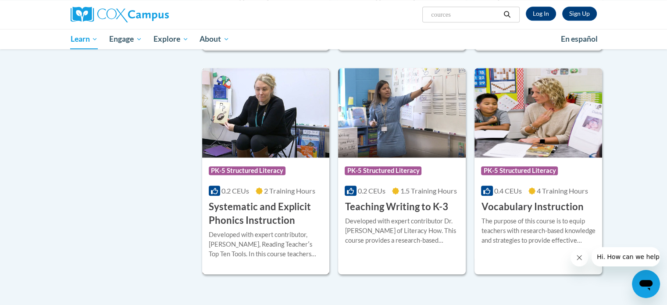
click at [247, 208] on h3 "Systematic and Explicit Phonics Instruction" at bounding box center [266, 213] width 114 height 27
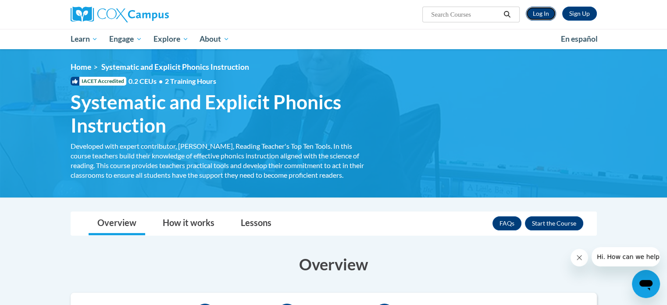
click at [541, 11] on link "Log In" at bounding box center [540, 14] width 30 height 14
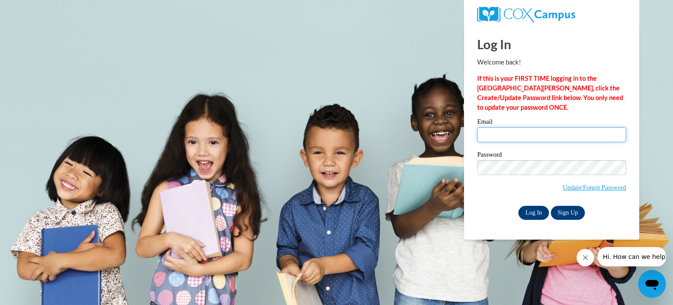
type input "[EMAIL_ADDRESS][DOMAIN_NAME]"
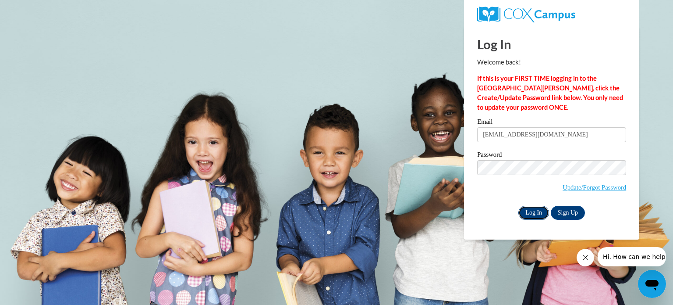
click at [534, 212] on input "Log In" at bounding box center [533, 213] width 31 height 14
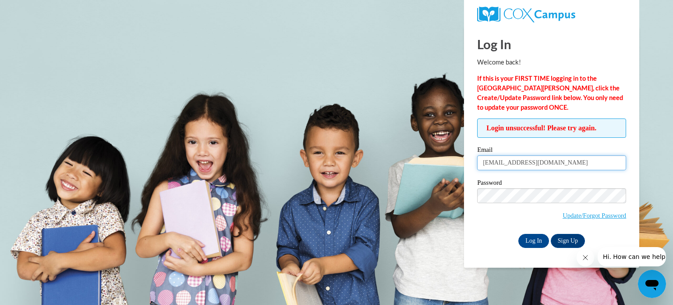
drag, startPoint x: 483, startPoint y: 163, endPoint x: 571, endPoint y: 158, distance: 88.6
click at [571, 158] on input "[EMAIL_ADDRESS][DOMAIN_NAME]" at bounding box center [551, 162] width 149 height 15
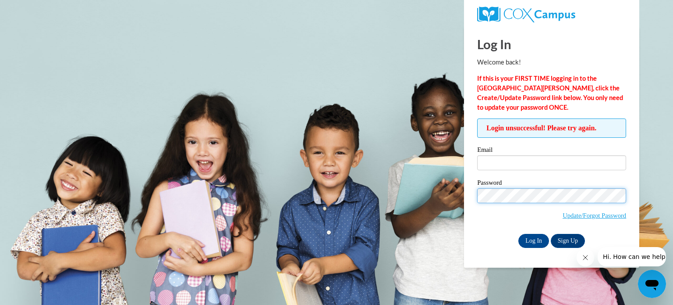
click at [546, 185] on div "Password Update/Forgot Password" at bounding box center [551, 205] width 149 height 52
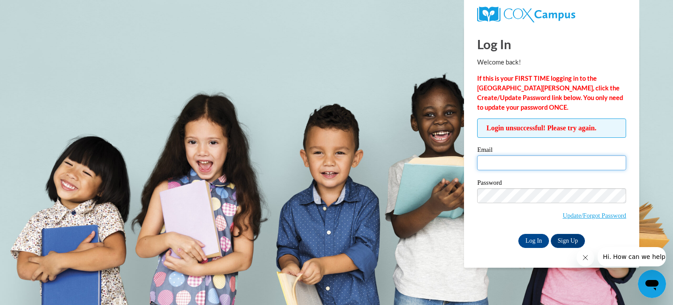
click at [505, 163] on input "Email" at bounding box center [551, 162] width 149 height 15
type input "[EMAIL_ADDRESS][DOMAIN_NAME]"
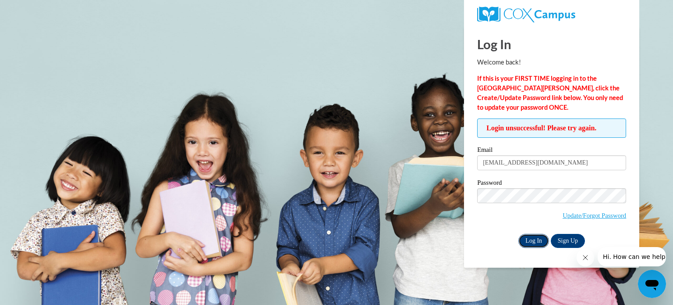
click at [539, 240] on input "Log In" at bounding box center [533, 241] width 31 height 14
click at [568, 247] on link "Sign Up" at bounding box center [568, 241] width 34 height 14
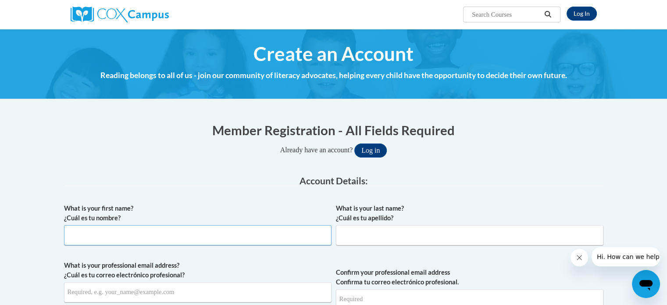
click at [89, 233] on input "What is your first name? ¿Cuál es tu nombre?" at bounding box center [197, 235] width 267 height 20
type input "lamis"
click at [358, 243] on input "What is your last name? ¿Cuál es tu apellido?" at bounding box center [469, 235] width 267 height 20
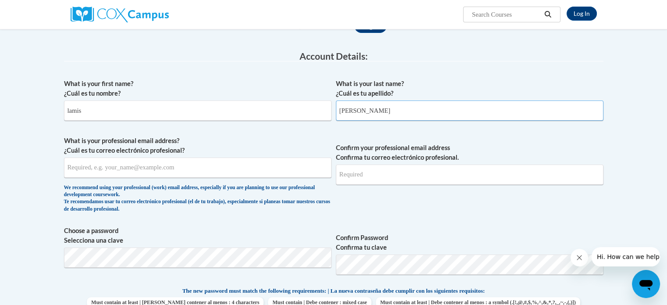
scroll to position [137, 0]
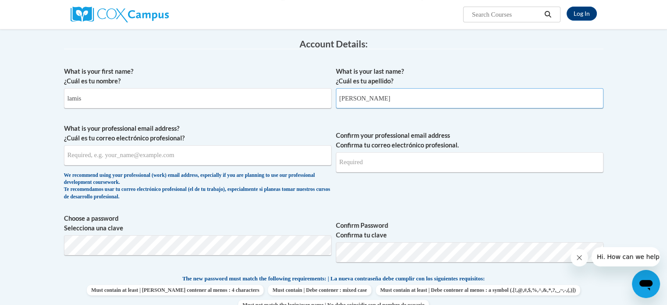
type input "hasan"
click at [103, 154] on input "What is your professional email address? ¿Cuál es tu correo electrónico profesi…" at bounding box center [197, 155] width 267 height 20
type input "l"
type input "[EMAIL_ADDRESS][DOMAIN_NAME]"
click at [372, 160] on input "Confirm your professional email address Confirma tu correo electrónico profesio…" at bounding box center [469, 162] width 267 height 20
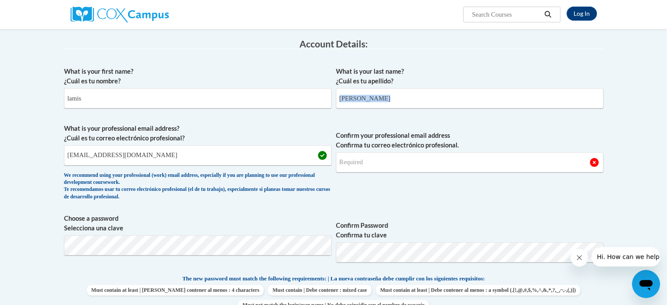
drag, startPoint x: 608, startPoint y: 190, endPoint x: 670, endPoint y: 109, distance: 102.2
click at [666, 109] on html "Log In Search Search... Create an Account Reading belongs to all of us - join o…" at bounding box center [333, 15] width 667 height 305
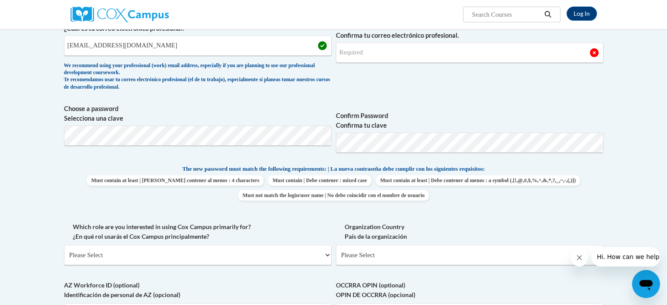
scroll to position [273, 0]
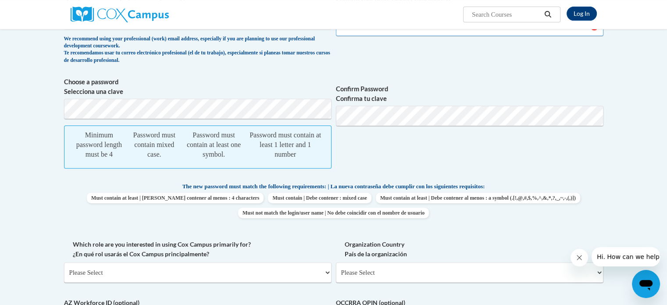
type input "[EMAIL_ADDRESS][DOMAIN_NAME]"
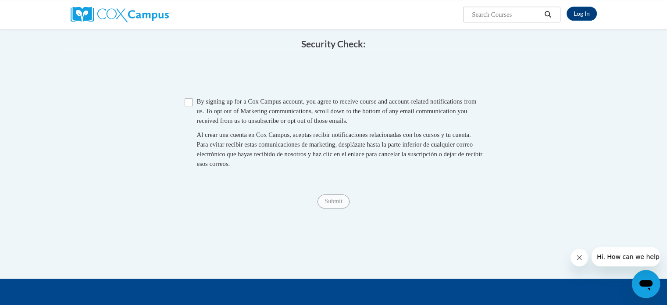
scroll to position [600, 0]
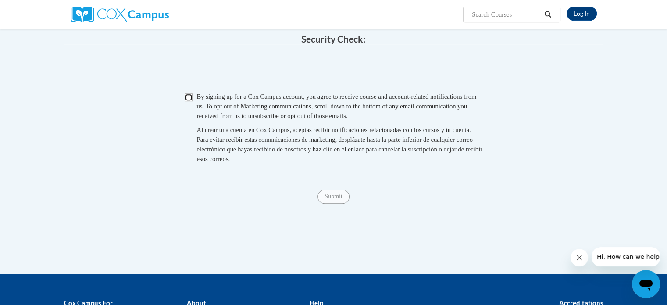
click at [188, 101] on input "Checkbox" at bounding box center [188, 97] width 8 height 8
checkbox input "true"
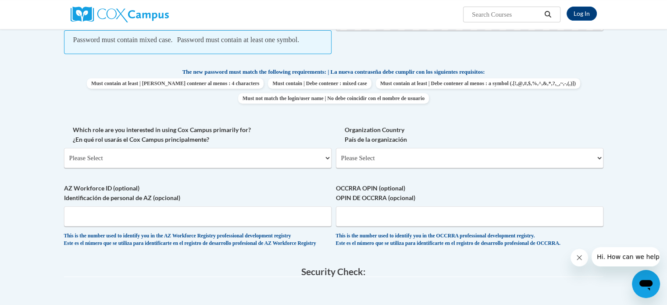
scroll to position [371, 0]
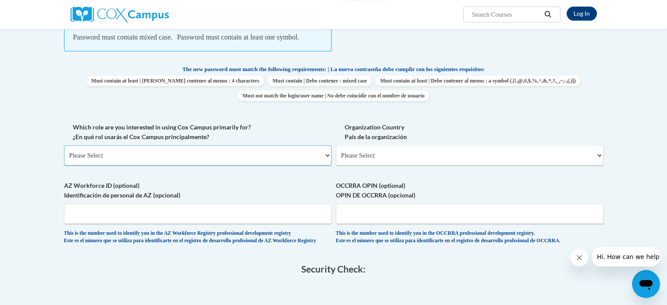
click at [116, 164] on select "Please Select College/University | Colegio/Universidad Community/Nonprofit Part…" at bounding box center [197, 155] width 267 height 20
select select "fbf2d438-af2f-41f8-98f1-81c410e29de3"
click at [64, 154] on select "Please Select College/University | Colegio/Universidad Community/Nonprofit Part…" at bounding box center [197, 155] width 267 height 20
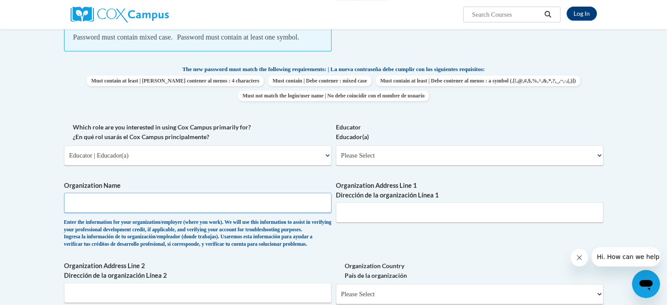
click at [79, 213] on input "Organization Name" at bounding box center [197, 202] width 267 height 20
click at [158, 213] on input "Organization Name" at bounding box center [197, 202] width 267 height 20
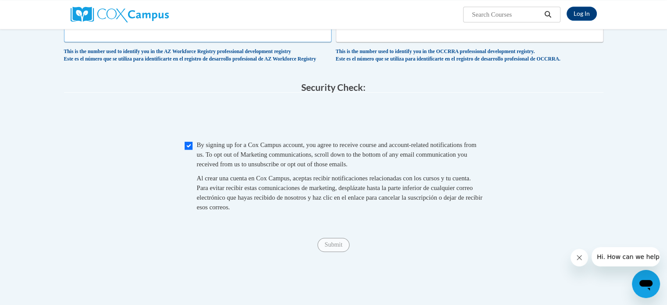
click at [113, 42] on input "AZ Workforce ID (optional) Identificación de personal de AZ (opcional)" at bounding box center [197, 32] width 267 height 20
type input "lamisA234123"
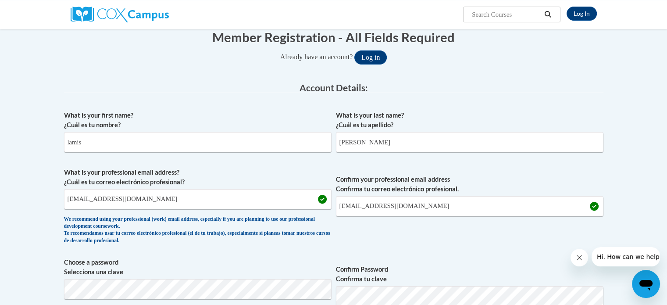
scroll to position [0, 0]
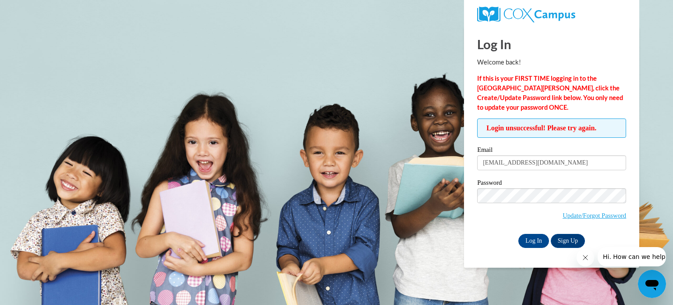
click at [486, 128] on span "Login unsuccessful! Please try again." at bounding box center [551, 127] width 149 height 19
drag, startPoint x: 480, startPoint y: 163, endPoint x: 606, endPoint y: 150, distance: 126.5
click at [606, 150] on div "Email [EMAIL_ADDRESS][DOMAIN_NAME]" at bounding box center [551, 161] width 149 height 30
click at [433, 222] on body "Log In Welcome back! If this is your FIRST TIME logging in to the [GEOGRAPHIC_D…" at bounding box center [336, 152] width 673 height 305
click at [598, 215] on link "Update/Forgot Password" at bounding box center [595, 215] width 64 height 7
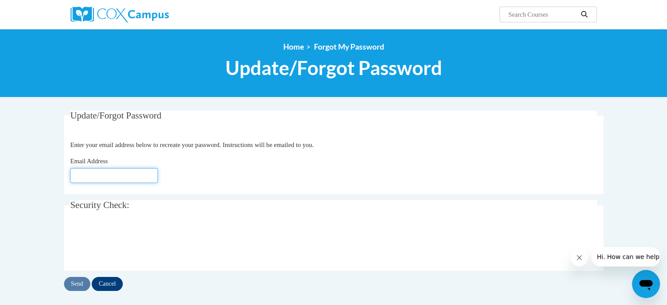
click at [86, 176] on input "Email Address" at bounding box center [114, 175] width 88 height 15
type input "[EMAIL_ADDRESS][DOMAIN_NAME]"
click at [76, 284] on input "Send" at bounding box center [77, 284] width 26 height 14
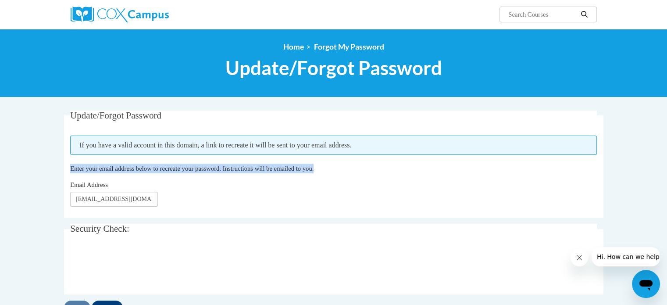
drag, startPoint x: 71, startPoint y: 164, endPoint x: 348, endPoint y: 166, distance: 277.0
click at [348, 166] on p "Enter your email address below to recreate your password. Instructions will be …" at bounding box center [333, 168] width 526 height 10
copy span "Enter your email address below to recreate your password. Instructions will be …"
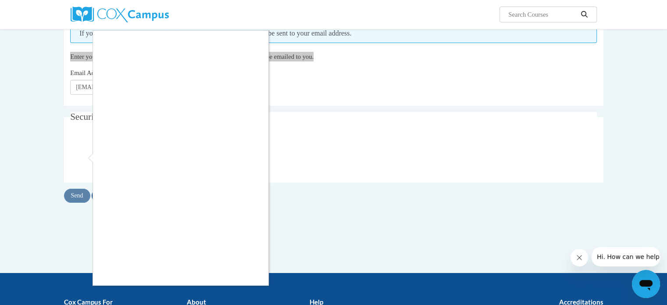
scroll to position [121, 0]
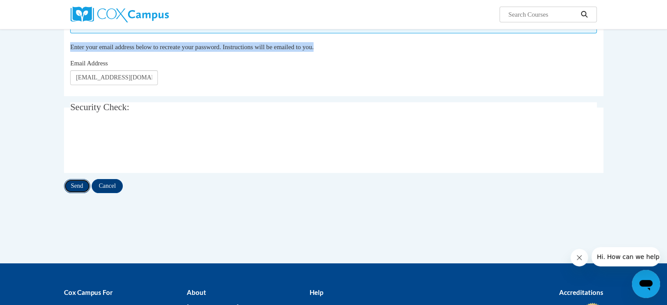
click at [75, 182] on input "Send" at bounding box center [77, 186] width 26 height 14
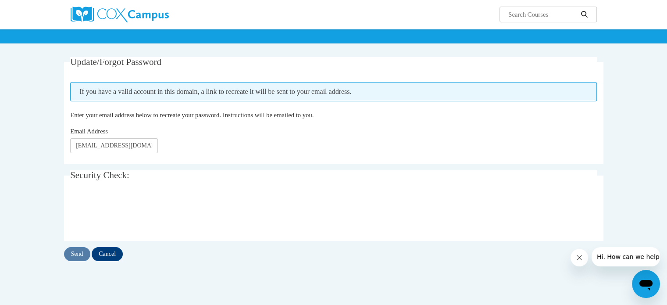
scroll to position [54, 0]
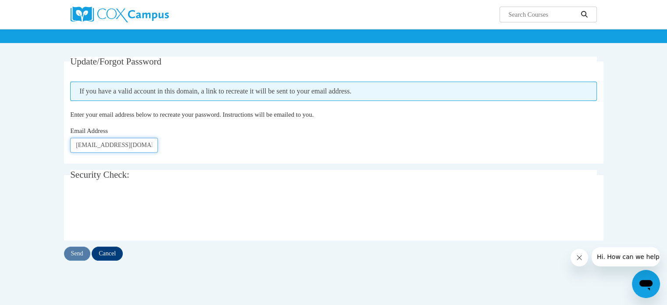
click at [149, 144] on input "lamisameer1981@gmail.com" at bounding box center [114, 145] width 88 height 15
click at [77, 252] on input "Send" at bounding box center [77, 253] width 26 height 14
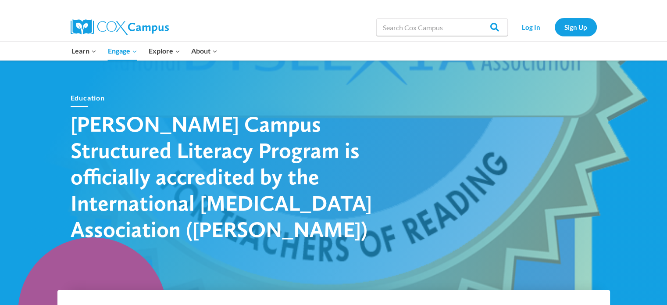
scroll to position [18, 0]
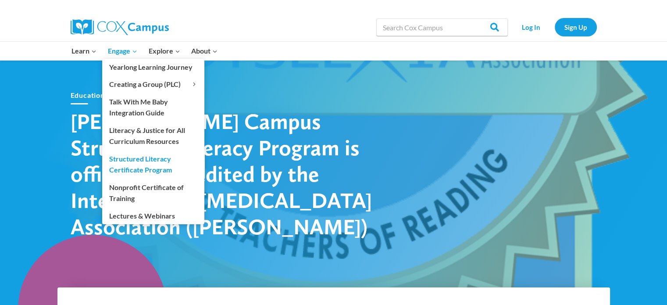
click at [131, 166] on link "Structured Literacy Certificate Program" at bounding box center [153, 164] width 102 height 28
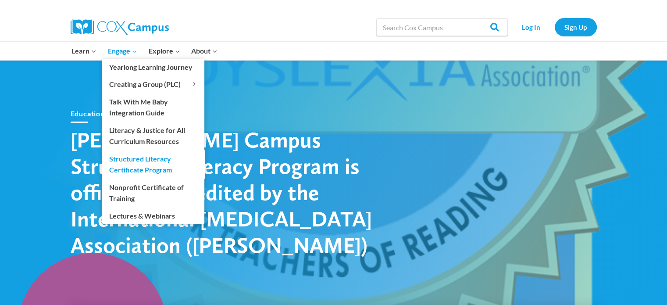
click at [128, 168] on link "Structured Literacy Certificate Program" at bounding box center [153, 164] width 102 height 28
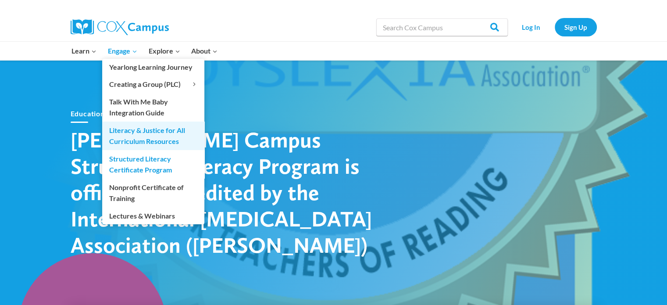
click at [141, 140] on link "Literacy & Justice for All Curriculum Resources" at bounding box center [153, 135] width 102 height 28
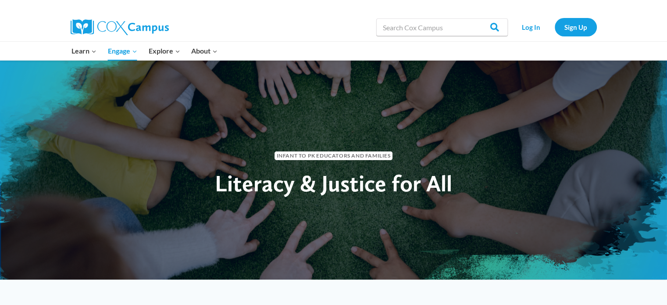
drag, startPoint x: 670, startPoint y: 43, endPoint x: 649, endPoint y: 5, distance: 43.5
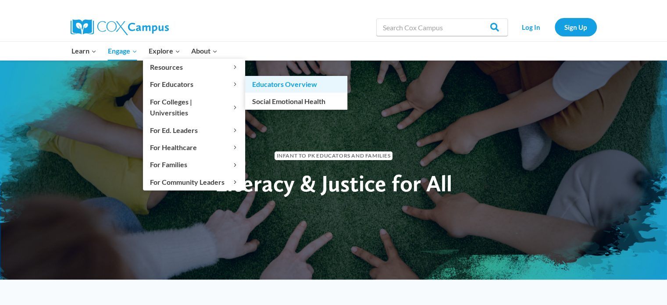
click at [255, 83] on link "Educators Overview" at bounding box center [296, 84] width 102 height 17
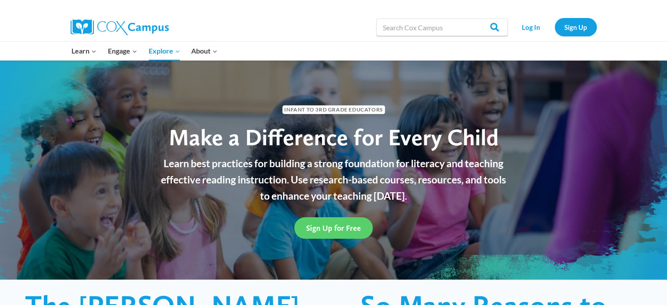
drag, startPoint x: 672, startPoint y: 25, endPoint x: 566, endPoint y: -53, distance: 131.9
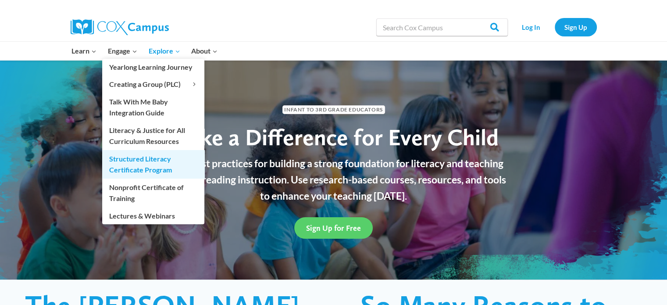
click at [136, 168] on link "Structured Literacy Certificate Program" at bounding box center [153, 164] width 102 height 28
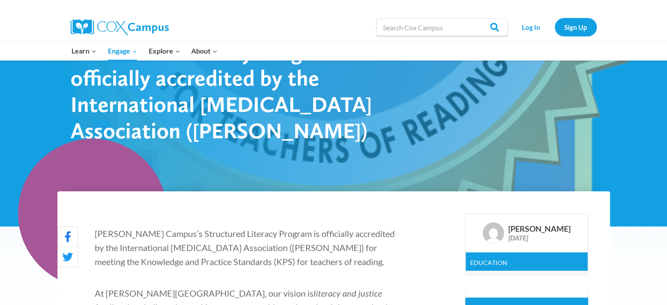
scroll to position [97, 0]
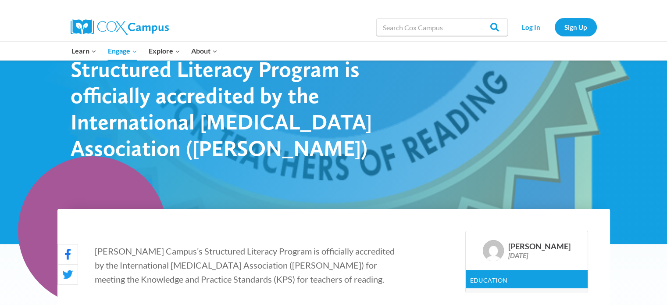
click at [101, 154] on header "Education [PERSON_NAME] Campus Structured Literacy Program is officially accred…" at bounding box center [224, 85] width 307 height 175
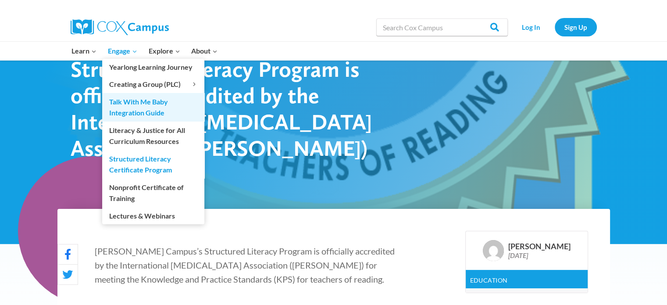
click at [125, 114] on link "Talk With Me Baby Integration Guide" at bounding box center [153, 107] width 102 height 28
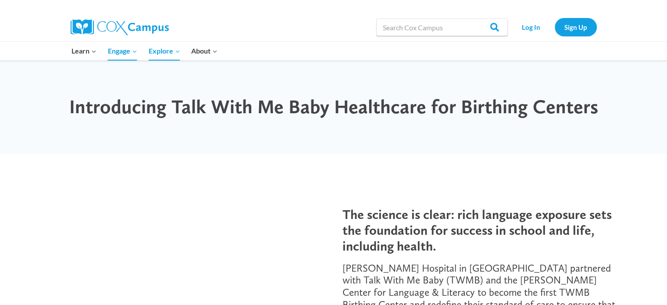
drag, startPoint x: 0, startPoint y: 0, endPoint x: 652, endPoint y: -53, distance: 654.2
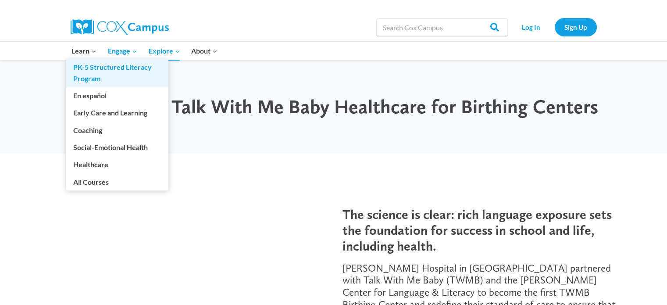
click at [85, 75] on link "PK-5 Structured Literacy Program" at bounding box center [117, 73] width 102 height 28
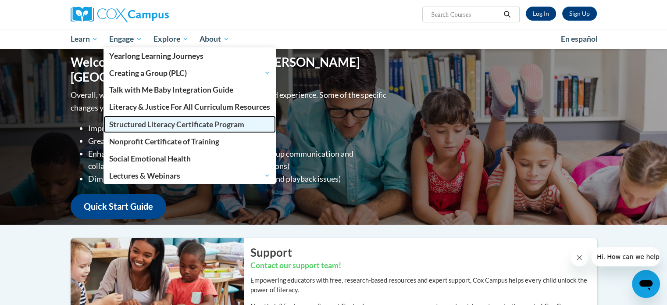
click at [141, 127] on span "Structured Literacy Certificate Program" at bounding box center [176, 124] width 135 height 9
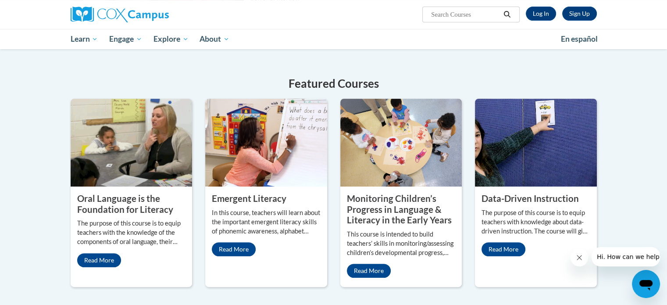
scroll to position [299, 0]
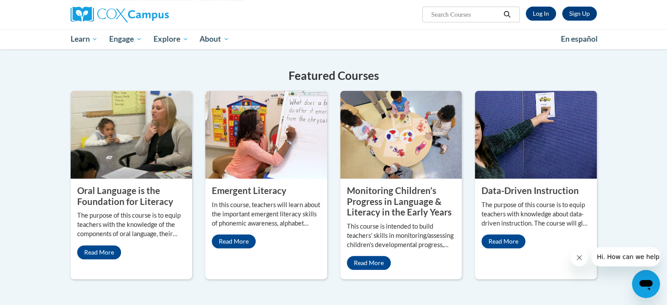
click at [434, 18] on input "Search..." at bounding box center [465, 14] width 70 height 11
type input "systematic"
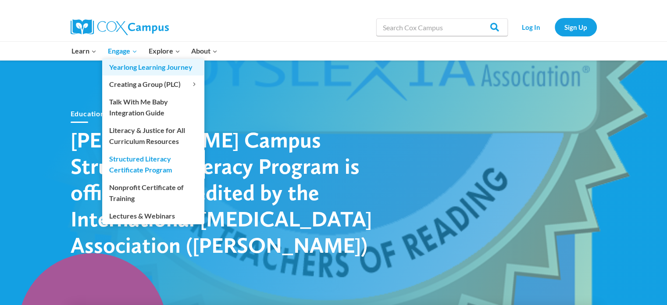
click at [125, 71] on link "Yearlong Learning Journey" at bounding box center [153, 67] width 102 height 17
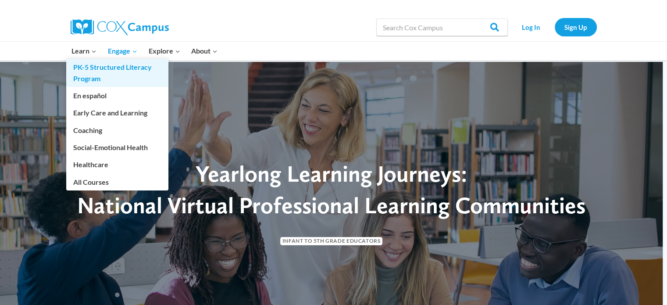
click at [88, 75] on link "PK-5 Structured Literacy Program" at bounding box center [117, 73] width 102 height 28
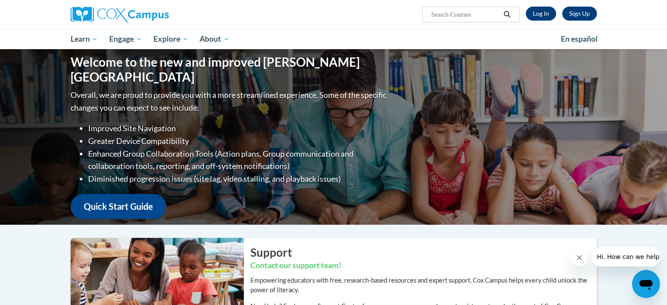
click at [449, 14] on input "Search..." at bounding box center [465, 14] width 70 height 11
type input "systematic"
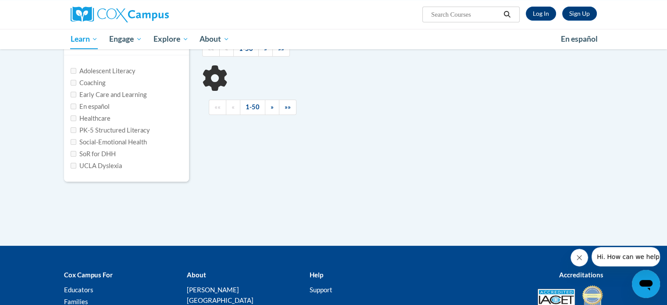
scroll to position [103, 0]
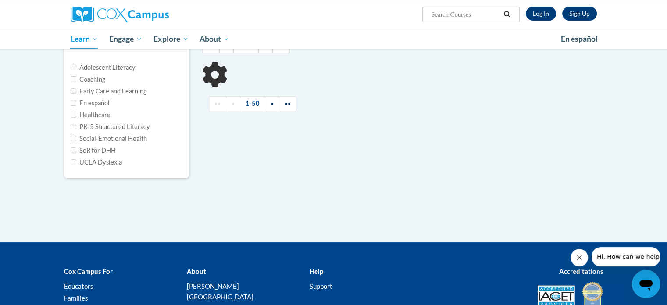
type input "systematic"
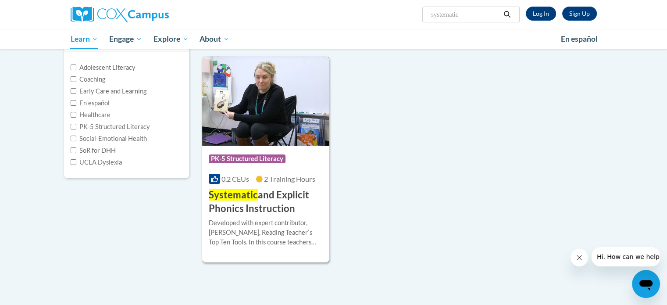
click at [268, 199] on h3 "Systematic and Explicit Phonics Instruction" at bounding box center [266, 201] width 114 height 27
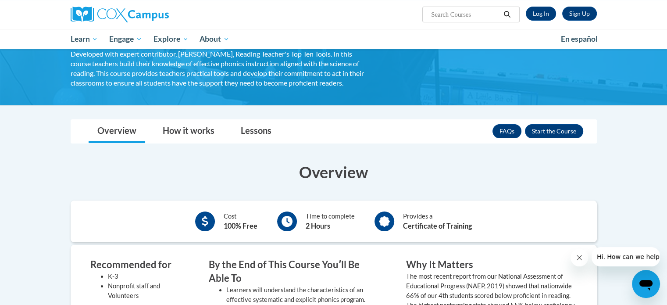
scroll to position [91, 0]
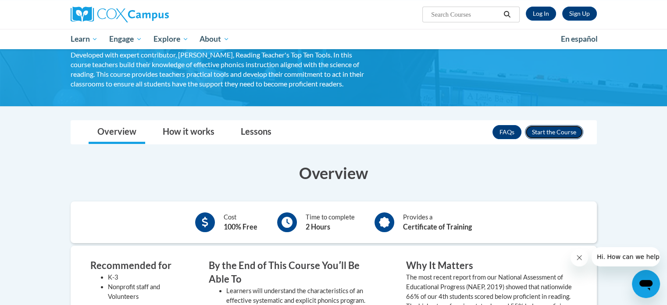
click at [549, 133] on button "Enroll" at bounding box center [554, 132] width 58 height 14
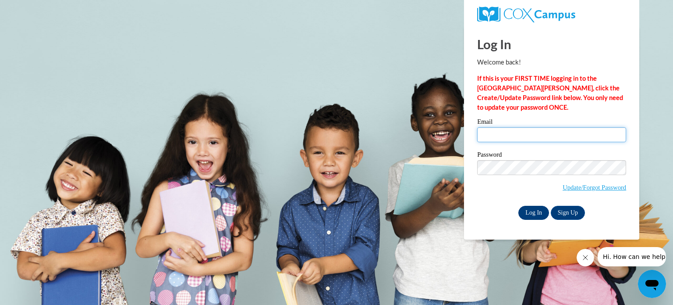
type input "[EMAIL_ADDRESS][DOMAIN_NAME]"
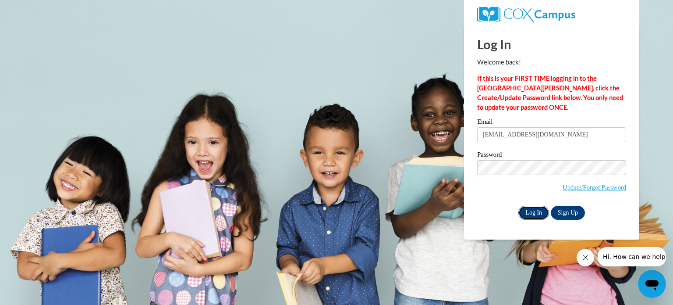
click at [528, 214] on input "Log In" at bounding box center [533, 213] width 31 height 14
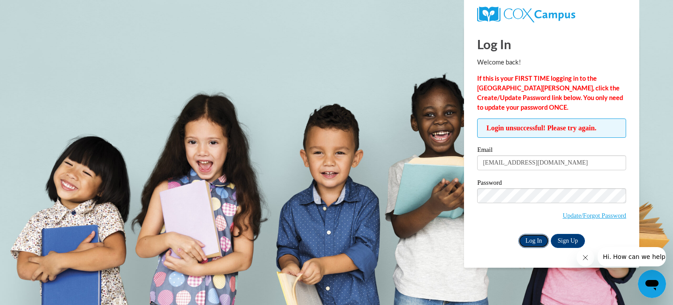
click at [532, 239] on input "Log In" at bounding box center [533, 241] width 31 height 14
drag, startPoint x: 0, startPoint y: 0, endPoint x: 532, endPoint y: 239, distance: 583.5
click at [532, 239] on input "Log In" at bounding box center [533, 241] width 31 height 14
drag, startPoint x: 481, startPoint y: 162, endPoint x: 598, endPoint y: 158, distance: 117.5
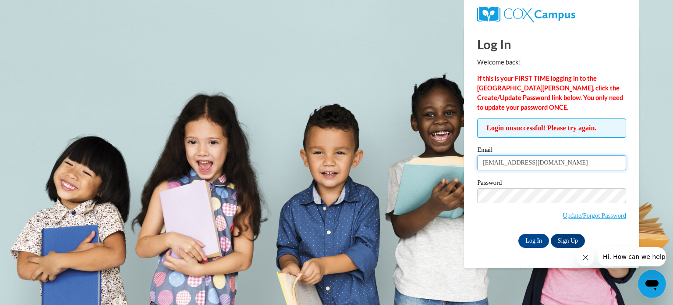
click at [598, 158] on input "[EMAIL_ADDRESS][DOMAIN_NAME]" at bounding box center [551, 162] width 149 height 15
click at [488, 164] on input "Email" at bounding box center [551, 162] width 149 height 15
type input "[EMAIL_ADDRESS][DOMAIN_NAME]"
click at [392, 261] on body "Log In Welcome back! If this is your FIRST TIME logging in to the NEW Cox Campu…" at bounding box center [336, 152] width 673 height 305
click at [522, 238] on input "Log In" at bounding box center [533, 241] width 31 height 14
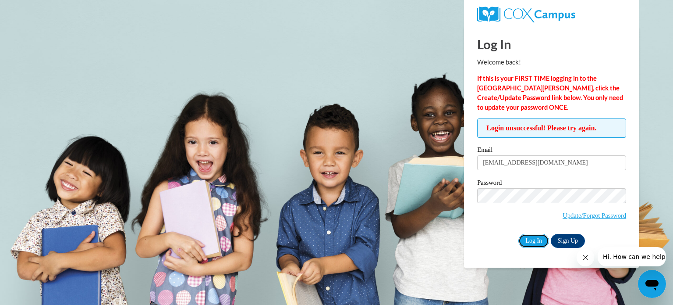
click at [522, 238] on input "Log In" at bounding box center [533, 241] width 31 height 14
drag, startPoint x: 0, startPoint y: 0, endPoint x: 522, endPoint y: 238, distance: 573.8
click at [522, 238] on input "Log In" at bounding box center [533, 241] width 31 height 14
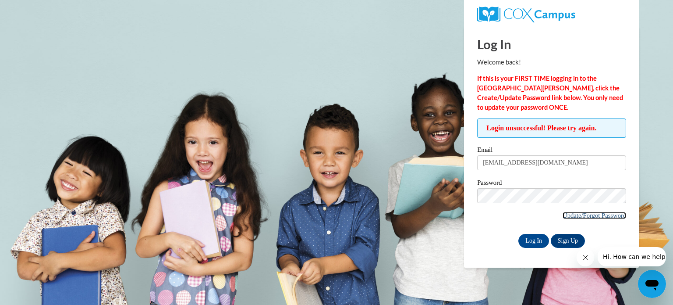
click at [582, 216] on link "Update/Forgot Password" at bounding box center [595, 215] width 64 height 7
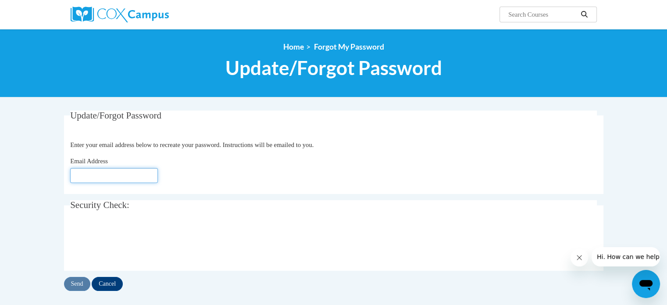
click at [111, 177] on input "Email Address" at bounding box center [114, 175] width 88 height 15
type input "lamisameer1981@gmail.com"
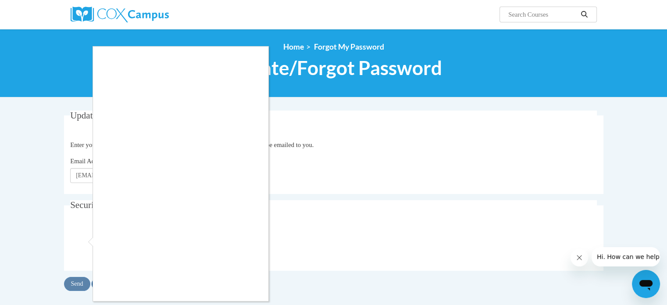
click at [43, 247] on div at bounding box center [333, 152] width 667 height 305
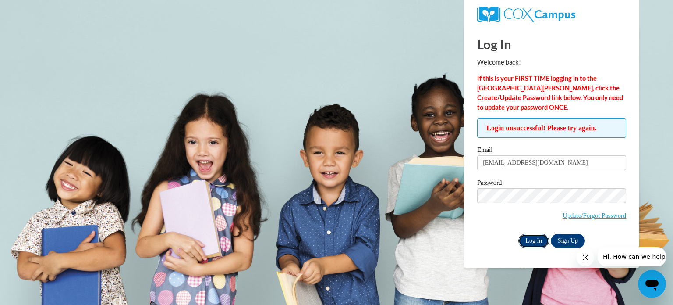
click at [529, 238] on input "Log In" at bounding box center [533, 241] width 31 height 14
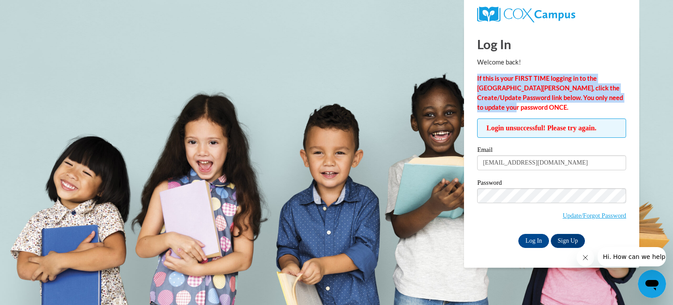
drag, startPoint x: 477, startPoint y: 75, endPoint x: 507, endPoint y: 108, distance: 44.7
click at [507, 108] on p "If this is your FIRST TIME logging in to the [GEOGRAPHIC_DATA][PERSON_NAME], cl…" at bounding box center [551, 93] width 149 height 39
copy strong "If this is your FIRST TIME logging in to the [GEOGRAPHIC_DATA][PERSON_NAME], cl…"
click at [588, 213] on link "Update/Forgot Password" at bounding box center [595, 215] width 64 height 7
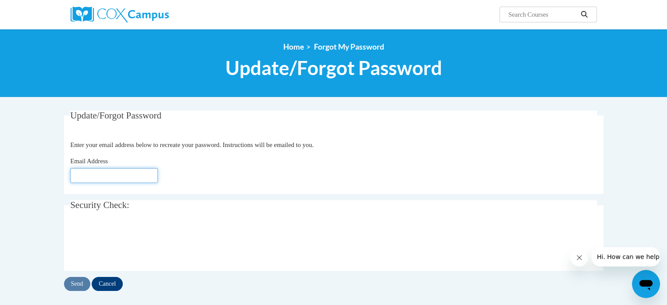
click at [95, 176] on input "Email Address" at bounding box center [114, 175] width 88 height 15
type input "[EMAIL_ADDRESS][DOMAIN_NAME]"
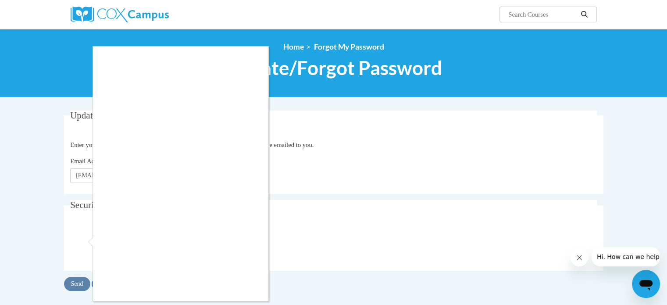
click at [358, 206] on div at bounding box center [333, 152] width 667 height 305
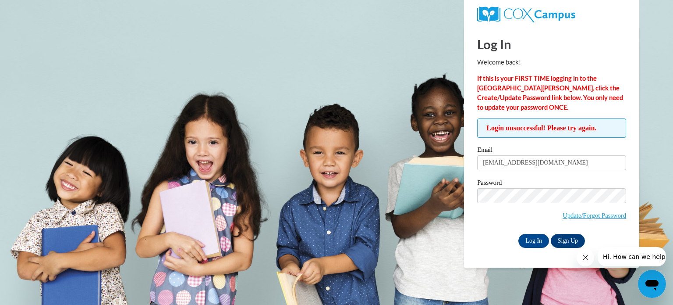
click at [585, 263] on button "Close message from company" at bounding box center [585, 257] width 18 height 18
click at [568, 238] on link "Sign Up" at bounding box center [568, 241] width 34 height 14
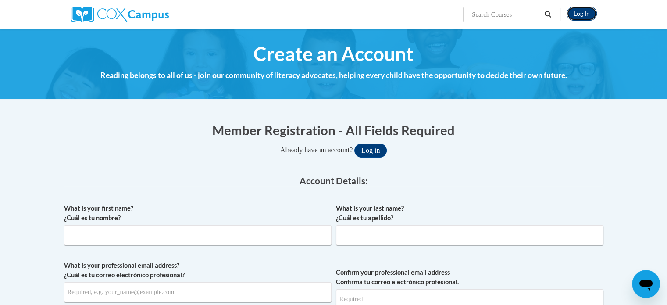
click at [578, 16] on link "Log In" at bounding box center [581, 14] width 30 height 14
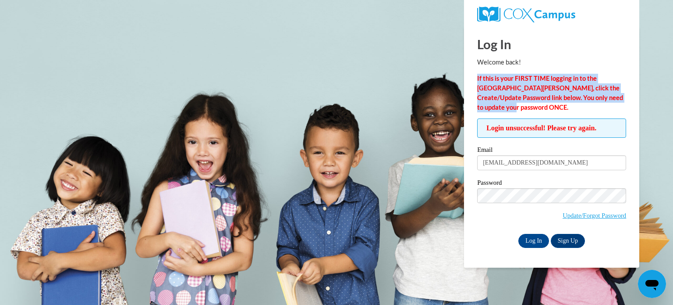
drag, startPoint x: 478, startPoint y: 78, endPoint x: 503, endPoint y: 106, distance: 37.6
click at [503, 106] on p "If this is your FIRST TIME logging in to the NEW Cox Campus, click the Create/U…" at bounding box center [551, 93] width 149 height 39
copy strong "If this is your FIRST TIME logging in to the NEW Cox Campus, click the Create/U…"
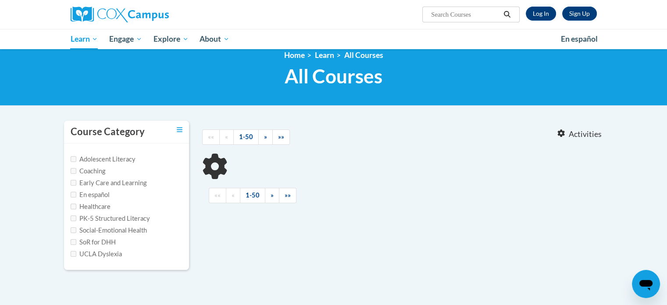
scroll to position [10, 0]
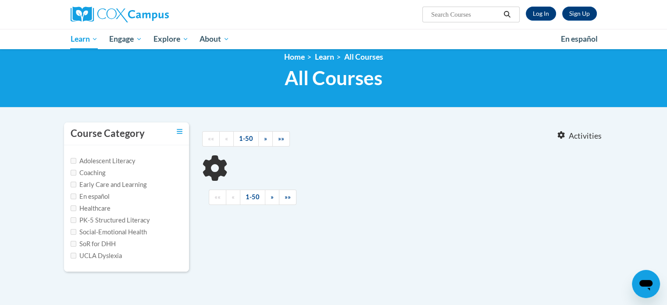
type input "systematic"
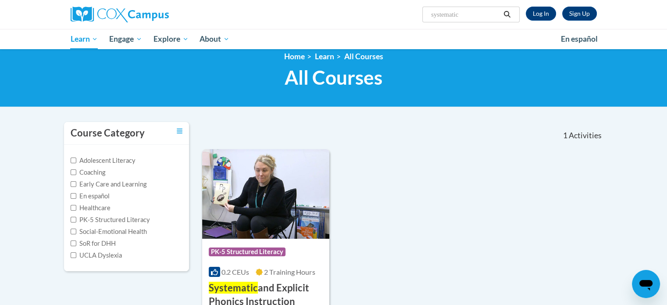
scroll to position [0, 0]
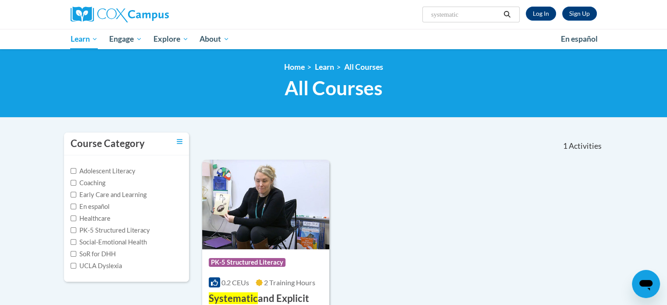
click at [425, 231] on div "Course Category: PK-5 Structured Literacy 0.2 CEUs 2 Training Hours COURSE Syst…" at bounding box center [402, 263] width 401 height 206
click at [80, 168] on label "Adolescent Literacy" at bounding box center [103, 171] width 65 height 10
click at [76, 168] on input "Adolescent Literacy" at bounding box center [74, 171] width 6 height 6
checkbox input "true"
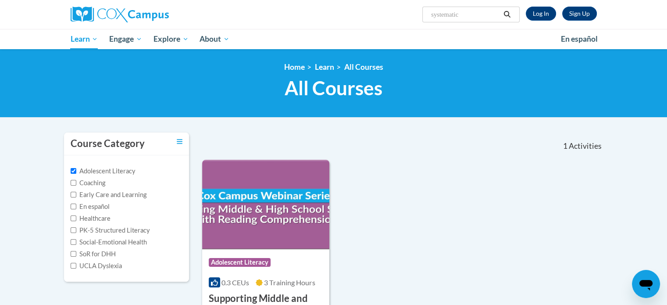
click at [74, 178] on label "Coaching" at bounding box center [88, 183] width 35 height 10
click at [74, 180] on input "Coaching" at bounding box center [74, 183] width 6 height 6
checkbox input "true"
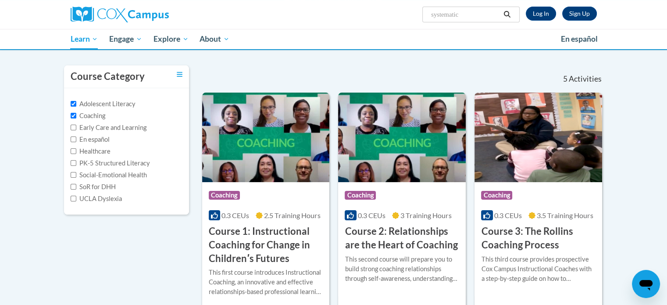
scroll to position [72, 0]
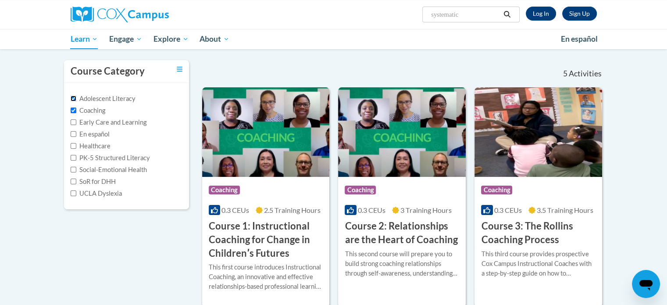
click at [72, 98] on input "Adolescent Literacy" at bounding box center [74, 99] width 6 height 6
checkbox input "false"
click at [74, 110] on input "Coaching" at bounding box center [74, 110] width 6 height 6
checkbox input "false"
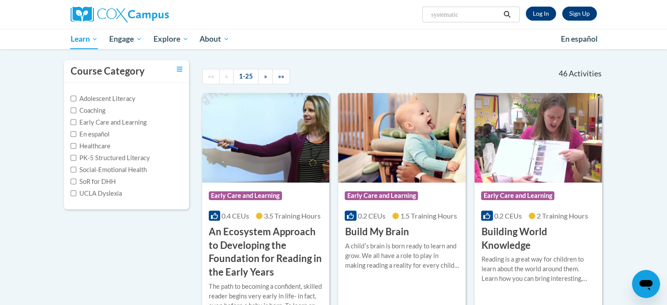
click at [71, 142] on label "Healthcare" at bounding box center [91, 146] width 40 height 10
click at [71, 143] on input "Healthcare" at bounding box center [74, 146] width 6 height 6
checkbox input "true"
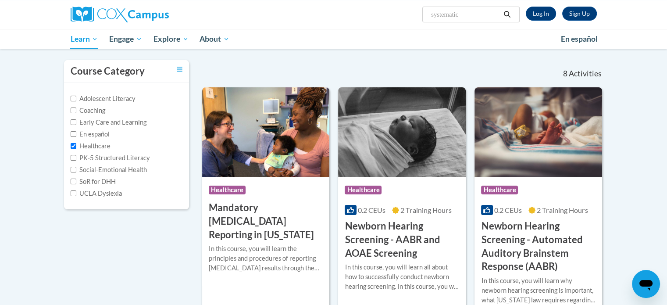
click at [79, 163] on div "Adolescent Literacy Coaching Early Care and Learning En español Healthcare PK-5…" at bounding box center [127, 146] width 112 height 104
click at [74, 171] on input "Social-Emotional Health" at bounding box center [74, 170] width 6 height 6
checkbox input "true"
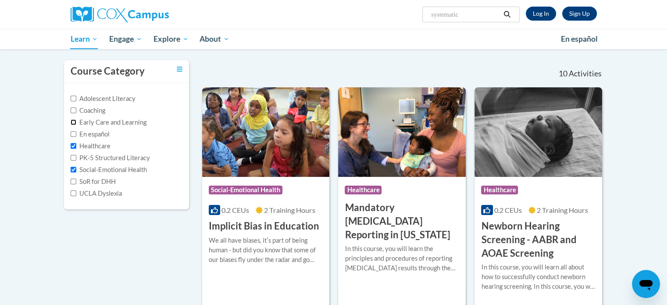
click at [74, 119] on input "Early Care and Learning" at bounding box center [74, 122] width 6 height 6
checkbox input "true"
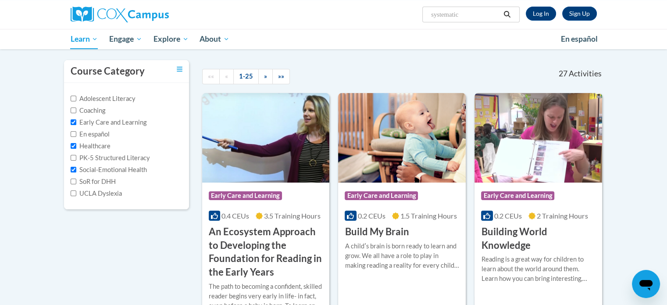
click at [72, 142] on label "Healthcare" at bounding box center [91, 146] width 40 height 10
click at [72, 143] on input "Healthcare" at bounding box center [74, 146] width 6 height 6
checkbox input "false"
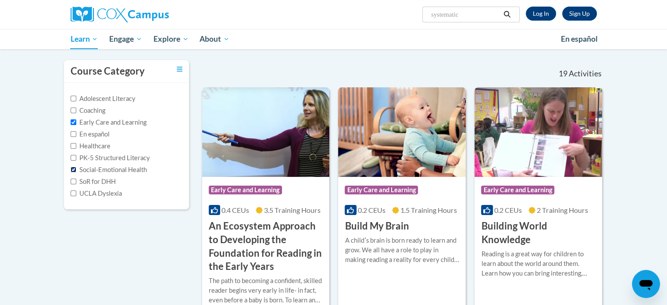
click at [72, 167] on input "Social-Emotional Health" at bounding box center [74, 170] width 6 height 6
checkbox input "false"
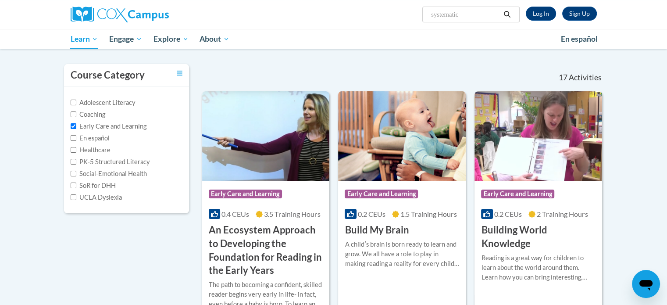
scroll to position [0, 0]
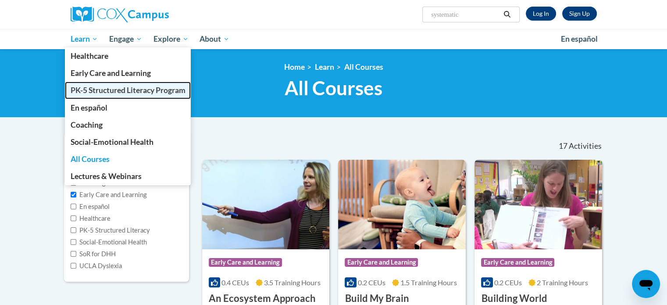
click at [105, 89] on span "PK-5 Structured Literacy Program" at bounding box center [127, 89] width 115 height 9
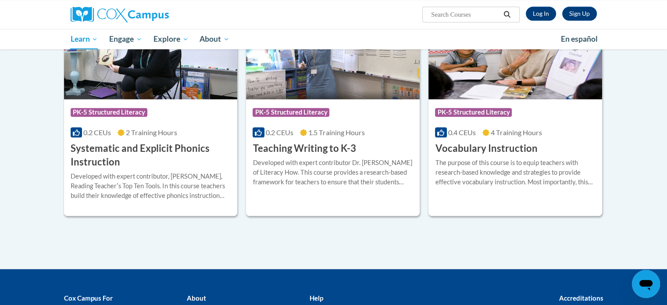
scroll to position [1044, 0]
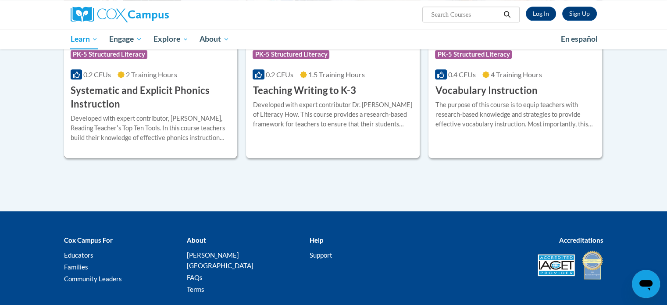
click at [122, 82] on div "Course Category: PK-5 Structured Literacy 0.2 CEUs 2 Training Hours COURSE Syst…" at bounding box center [151, 76] width 174 height 70
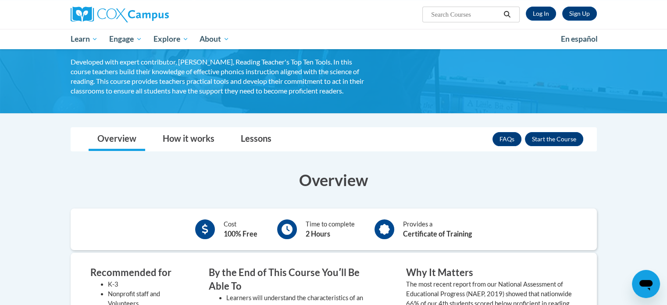
scroll to position [86, 0]
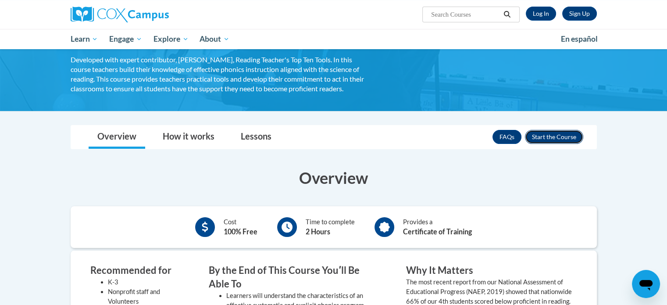
click at [561, 136] on button "Enroll" at bounding box center [554, 137] width 58 height 14
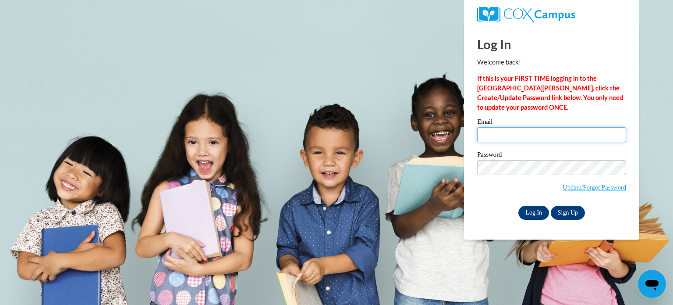
type input "[EMAIL_ADDRESS][DOMAIN_NAME]"
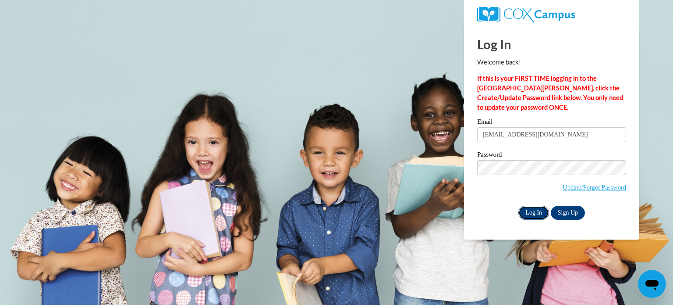
click at [535, 215] on input "Log In" at bounding box center [533, 213] width 31 height 14
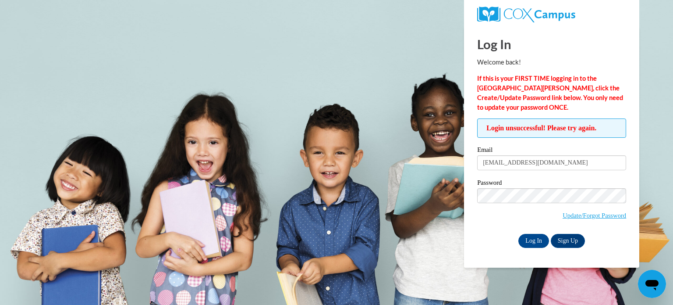
click at [349, 224] on body "Log In Welcome back! If this is your FIRST TIME logging in to the NEW Cox Campu…" at bounding box center [336, 152] width 673 height 305
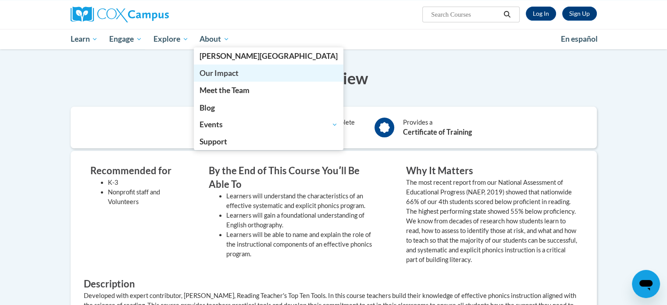
scroll to position [86, 0]
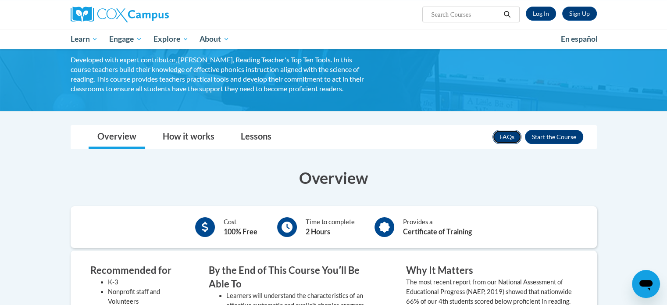
click at [504, 137] on link "FAQs" at bounding box center [506, 137] width 29 height 14
click at [177, 136] on link "How it works" at bounding box center [188, 136] width 69 height 23
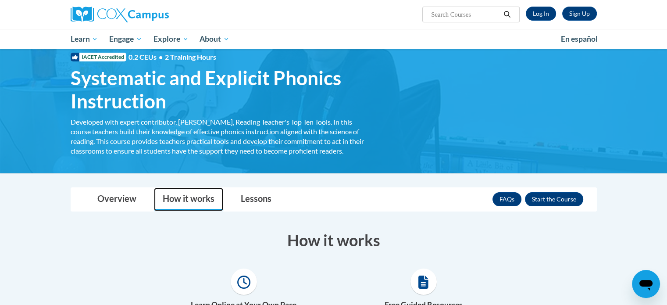
scroll to position [0, 0]
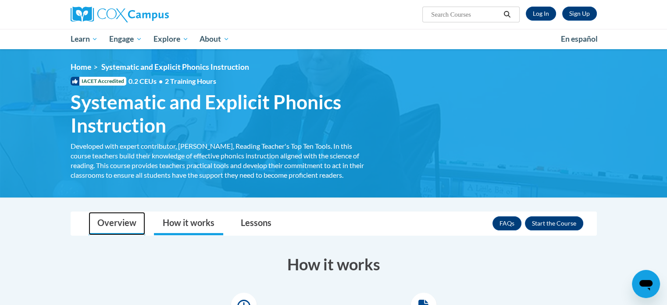
click at [123, 222] on link "Overview" at bounding box center [117, 223] width 57 height 23
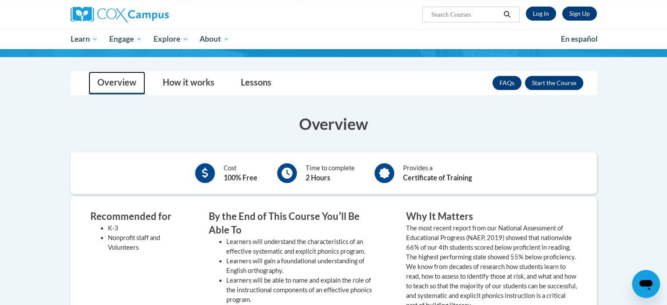
scroll to position [142, 0]
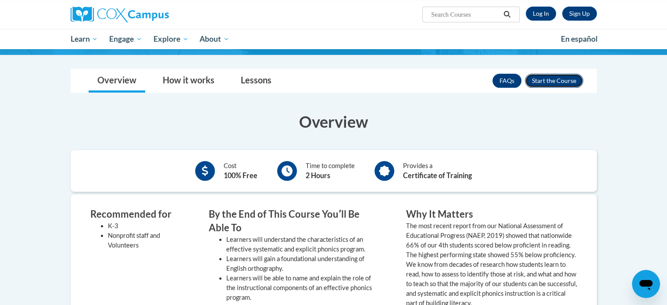
click at [552, 80] on button "Enroll" at bounding box center [554, 81] width 58 height 14
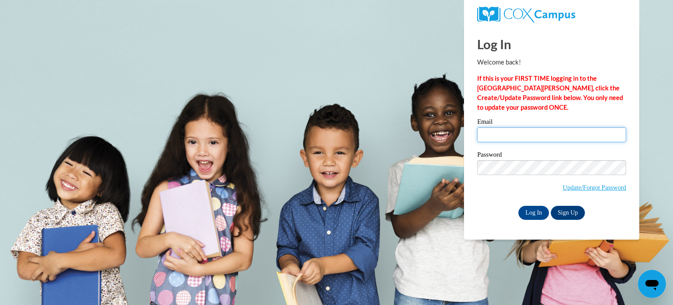
type input "[EMAIL_ADDRESS][DOMAIN_NAME]"
drag, startPoint x: 481, startPoint y: 138, endPoint x: 589, endPoint y: 129, distance: 108.2
click at [589, 129] on input "[EMAIL_ADDRESS][DOMAIN_NAME]" at bounding box center [551, 134] width 149 height 15
type input "a"
click at [486, 134] on input "Email" at bounding box center [551, 134] width 149 height 15
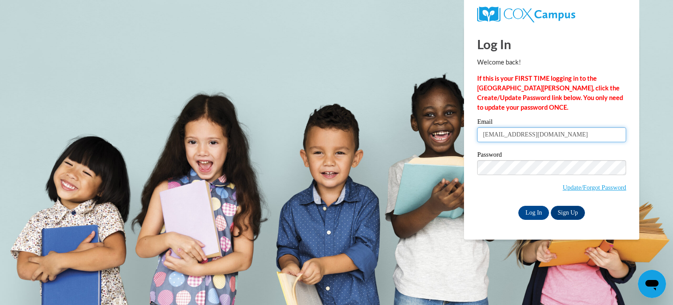
type input "[EMAIL_ADDRESS][DOMAIN_NAME]"
click at [408, 149] on body "Log In Welcome back! If this is your FIRST TIME logging in to the NEW Cox Campu…" at bounding box center [336, 152] width 673 height 305
click at [536, 213] on input "Log In" at bounding box center [533, 213] width 31 height 14
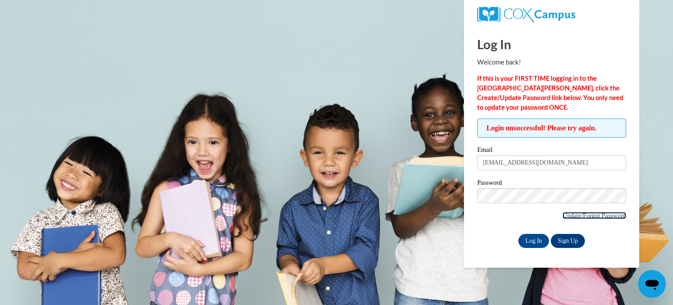
click at [596, 215] on link "Update/Forgot Password" at bounding box center [595, 215] width 64 height 7
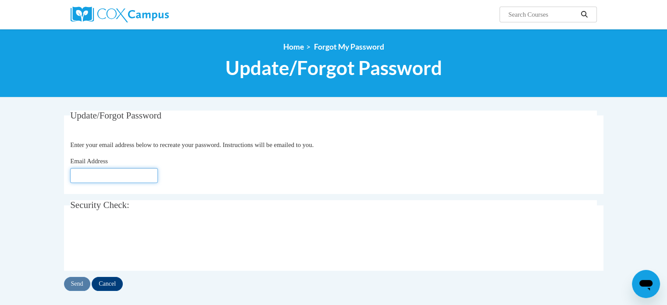
click at [113, 172] on input "Email Address" at bounding box center [114, 175] width 88 height 15
click at [154, 174] on input "lamis.hasan@charterschools.ae" at bounding box center [114, 175] width 88 height 15
click at [154, 174] on input "[EMAIL_ADDRESS][DOMAIN_NAME]" at bounding box center [114, 175] width 88 height 15
click at [153, 179] on input "lamis.hasan@charterschools.ae" at bounding box center [114, 175] width 88 height 15
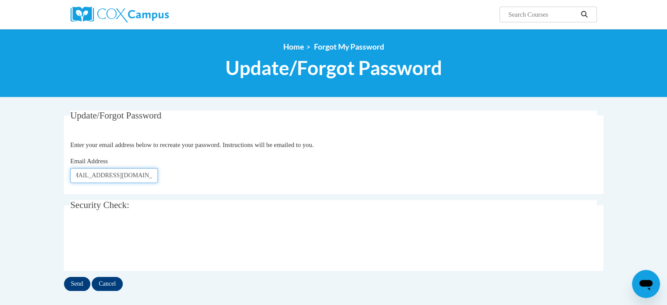
type input "lamis.hasan@charterschools.ae.ae"
click at [79, 284] on input "Send" at bounding box center [77, 284] width 26 height 14
click at [99, 174] on input "Email Address" at bounding box center [114, 175] width 88 height 15
type input "[EMAIL_ADDRESS][DOMAIN_NAME]"
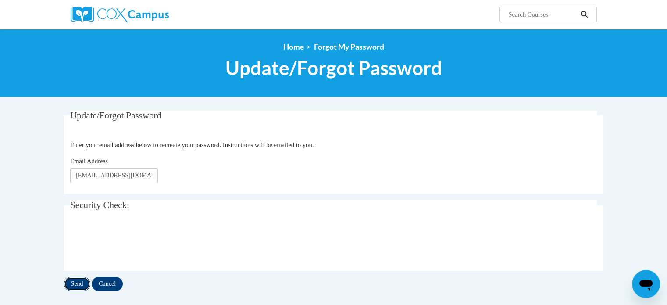
click at [75, 284] on input "Send" at bounding box center [77, 284] width 26 height 14
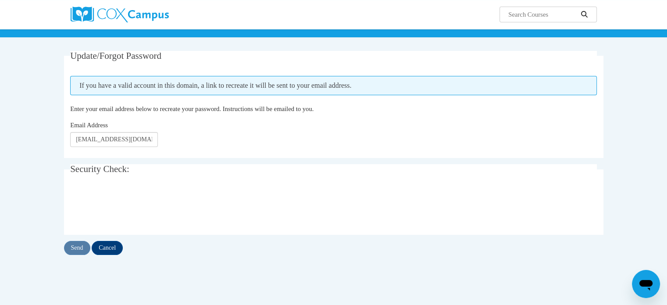
scroll to position [47, 0]
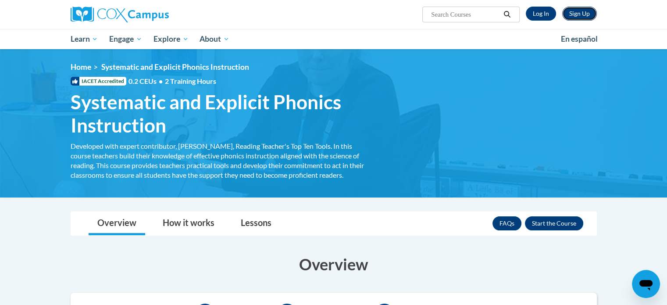
click at [572, 14] on link "Sign Up" at bounding box center [579, 14] width 35 height 14
